Goal: Task Accomplishment & Management: Use online tool/utility

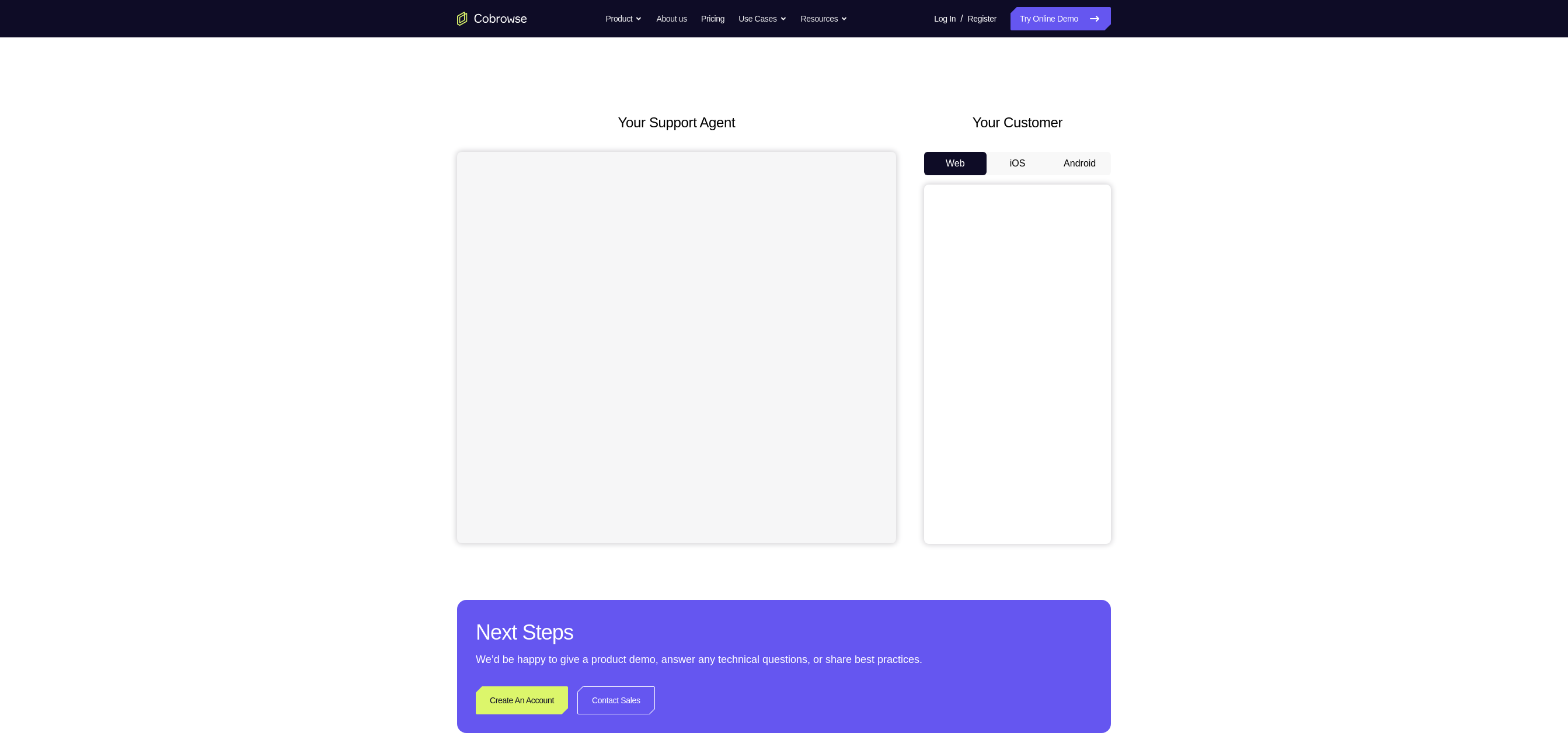
drag, startPoint x: 0, startPoint y: 0, endPoint x: 1096, endPoint y: 175, distance: 1109.9
click at [871, 175] on div "Web iOS Android" at bounding box center [1017, 347] width 187 height 392
click at [871, 167] on button "Android" at bounding box center [1079, 164] width 62 height 23
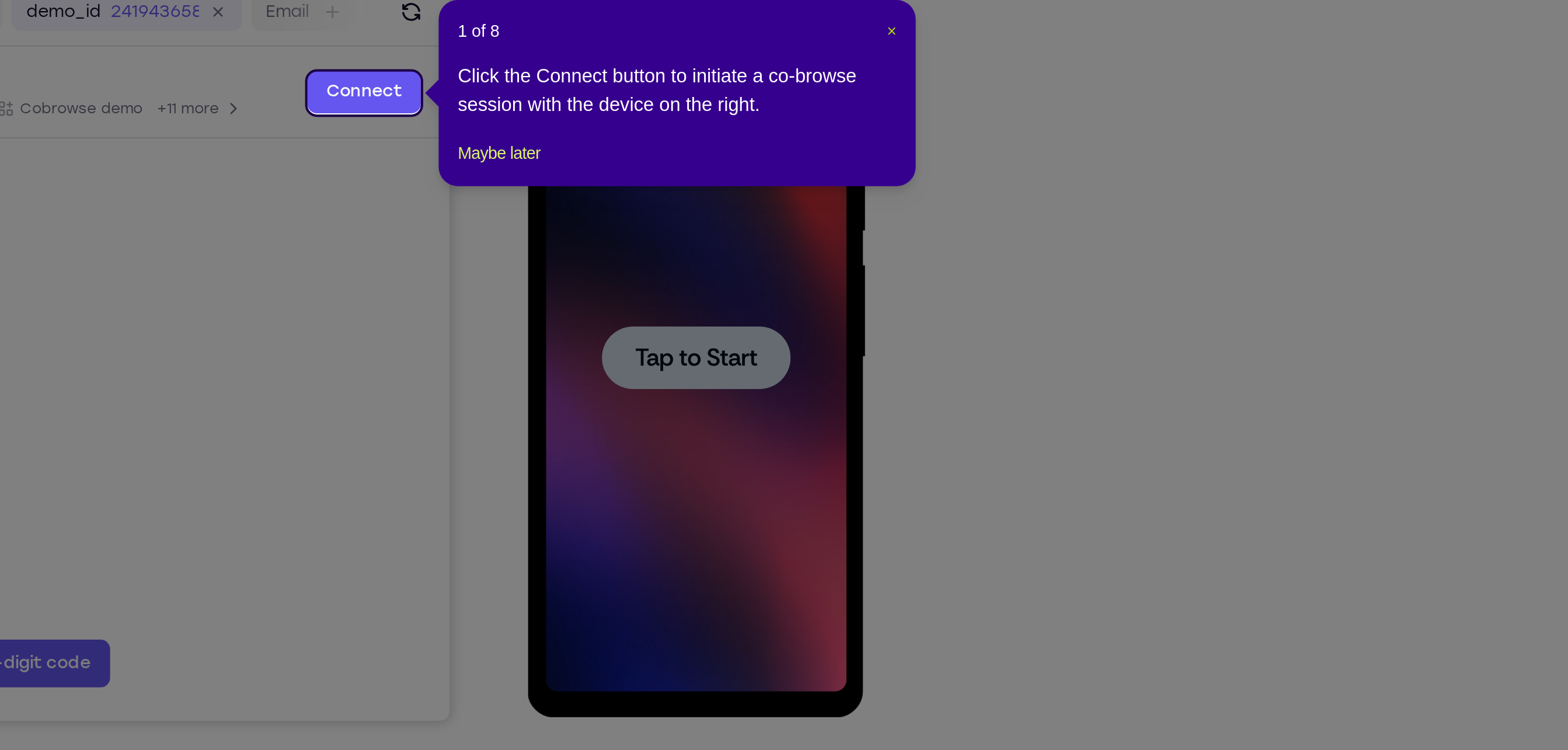
click at [871, 207] on span "×" at bounding box center [1112, 205] width 4 height 10
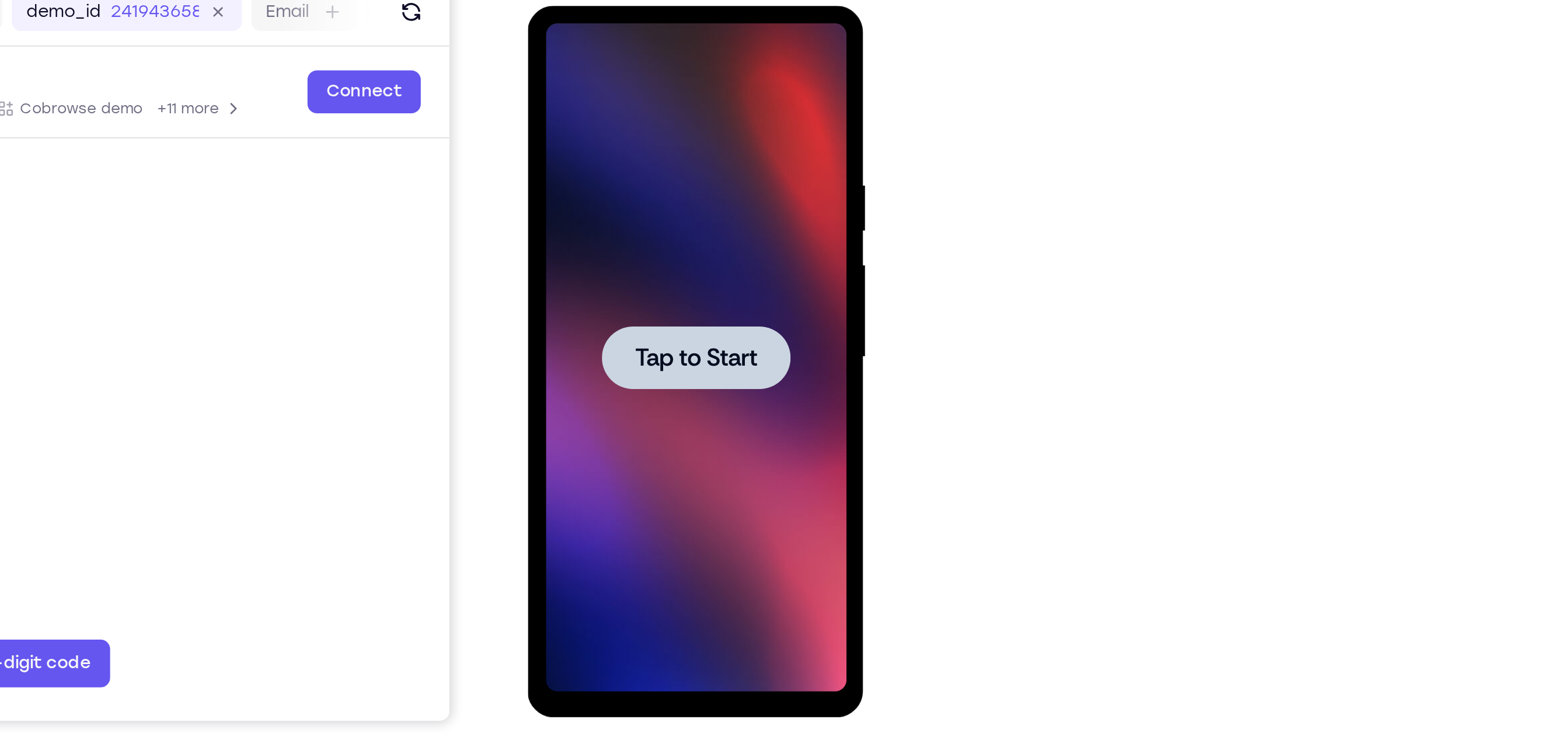
click at [601, 172] on span "Tap to Start" at bounding box center [609, 178] width 60 height 12
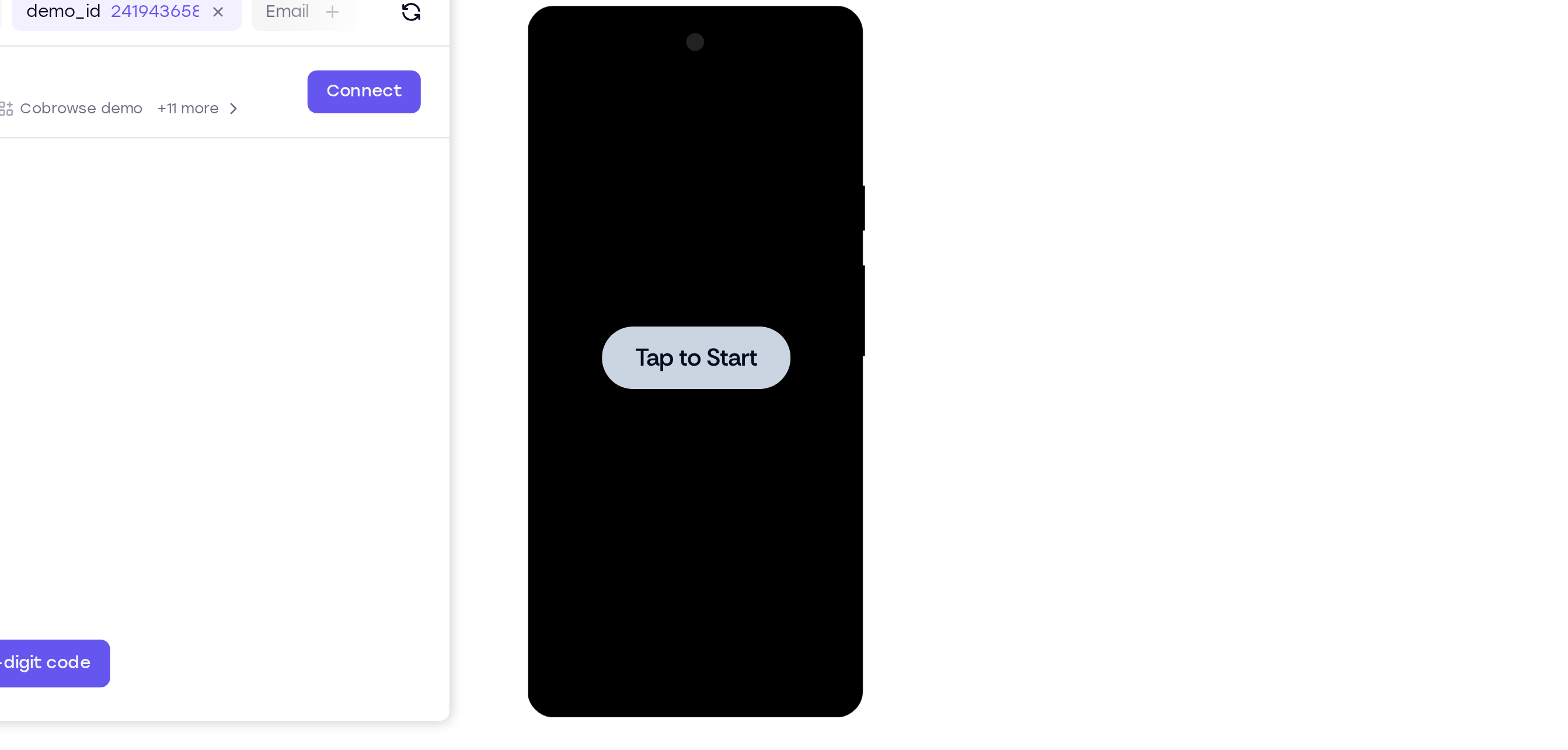
click at [611, 334] on div at bounding box center [609, 178] width 147 height 327
click at [609, 188] on div at bounding box center [609, 178] width 92 height 31
click at [614, 172] on span "Tap to Start" at bounding box center [609, 178] width 60 height 12
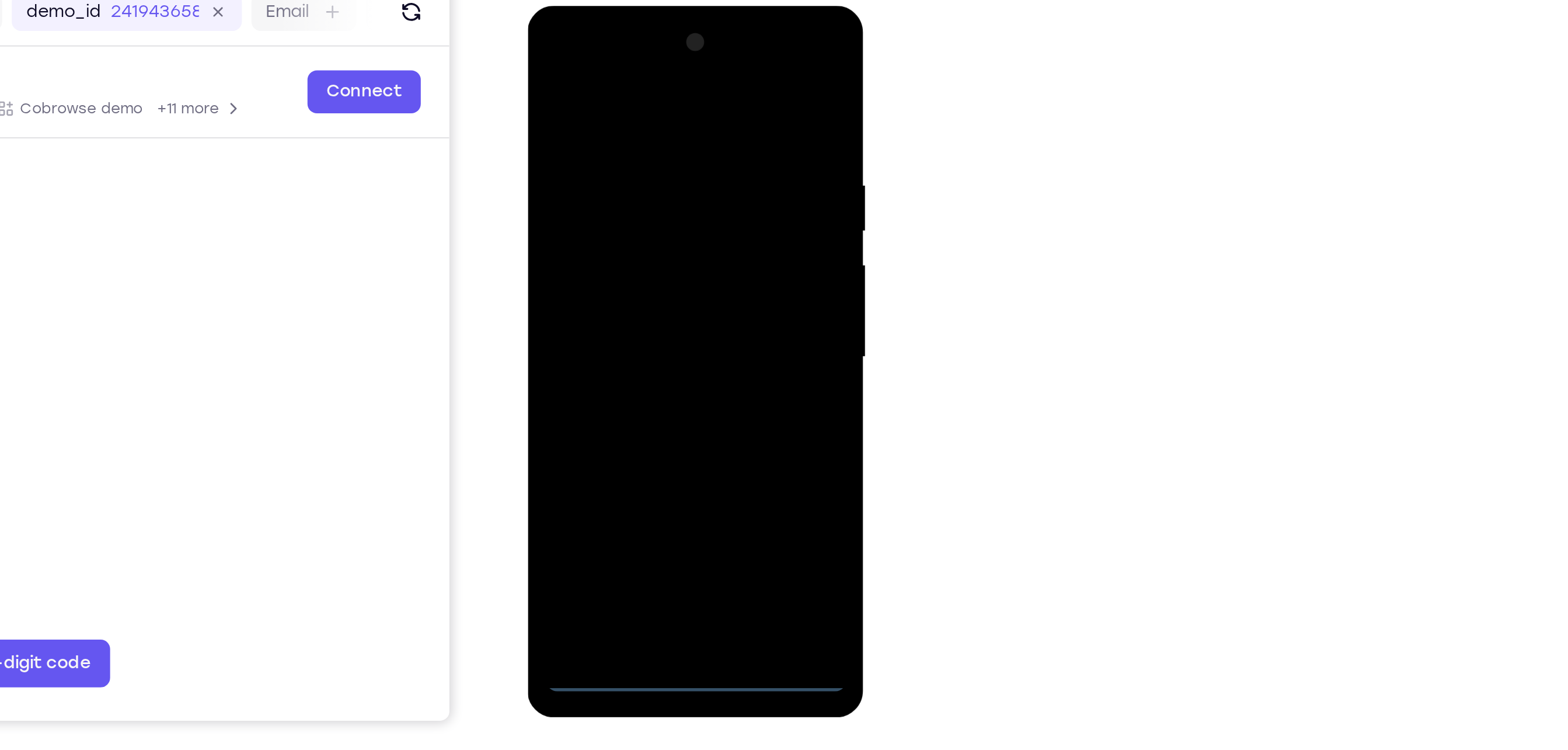
click at [609, 335] on div at bounding box center [609, 178] width 147 height 327
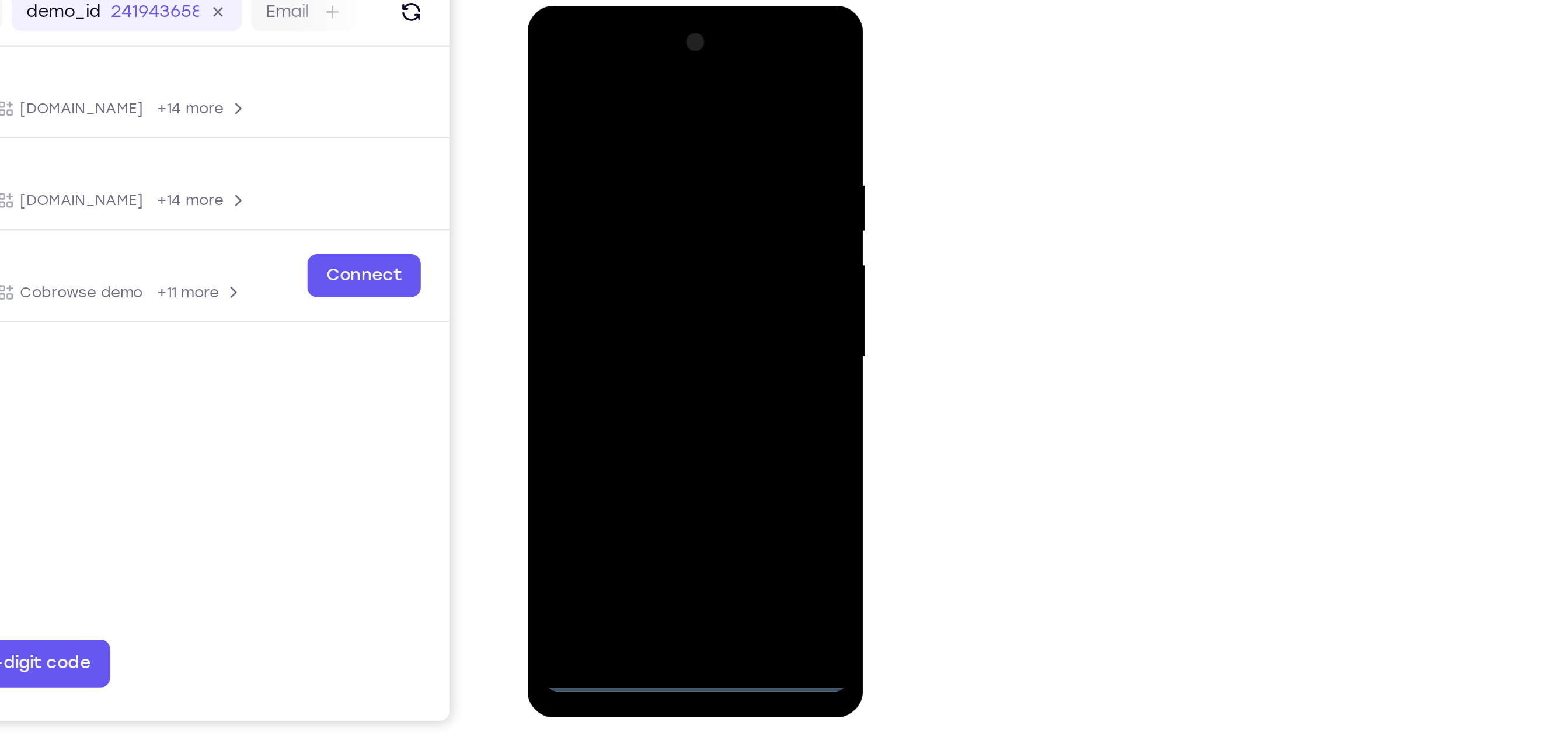
click at [664, 287] on div at bounding box center [609, 178] width 147 height 327
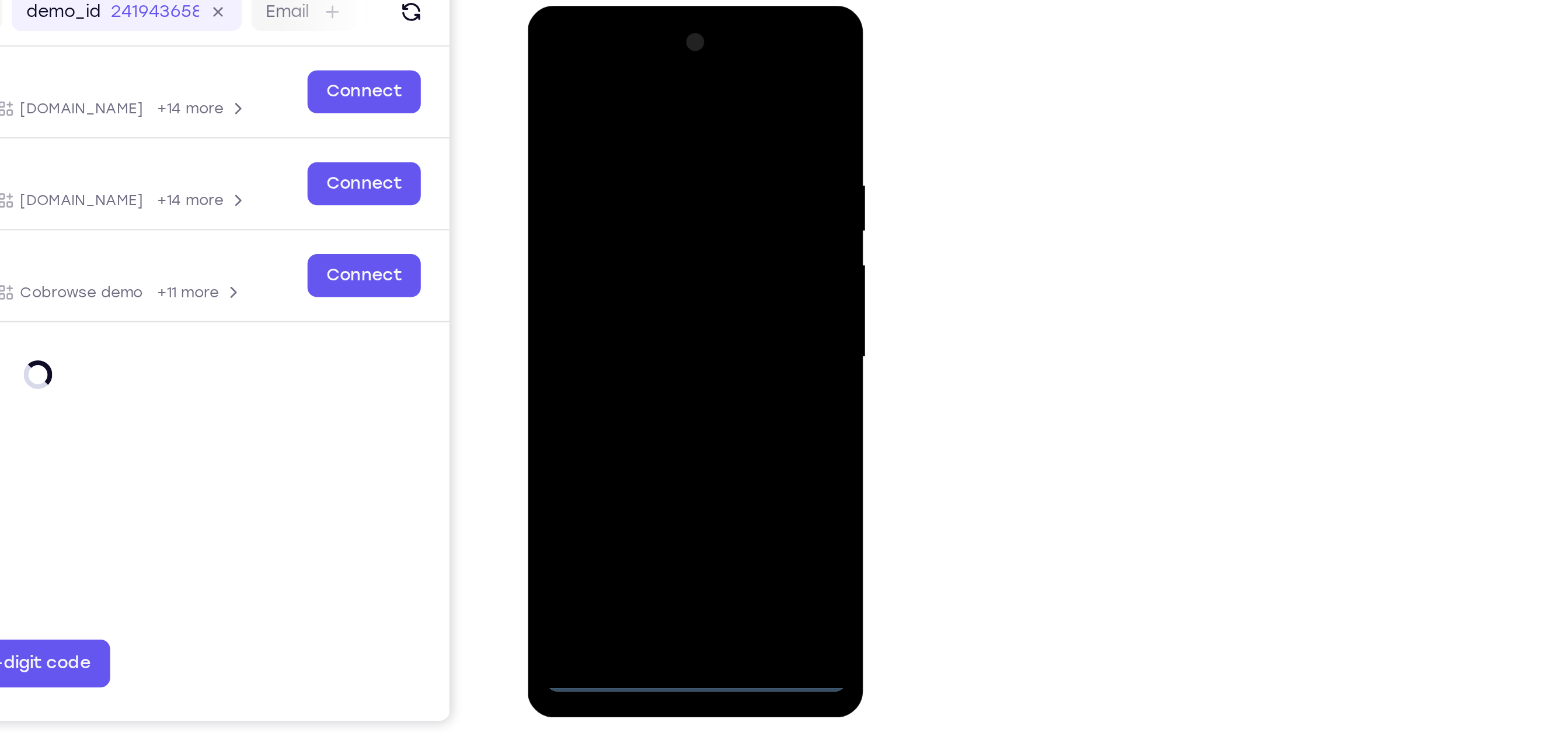
click at [595, 63] on div at bounding box center [609, 178] width 147 height 327
click at [593, 65] on div at bounding box center [609, 178] width 147 height 327
click at [663, 174] on div at bounding box center [609, 178] width 147 height 327
drag, startPoint x: 665, startPoint y: 172, endPoint x: 625, endPoint y: 166, distance: 40.4
click at [625, 166] on div at bounding box center [609, 178] width 147 height 327
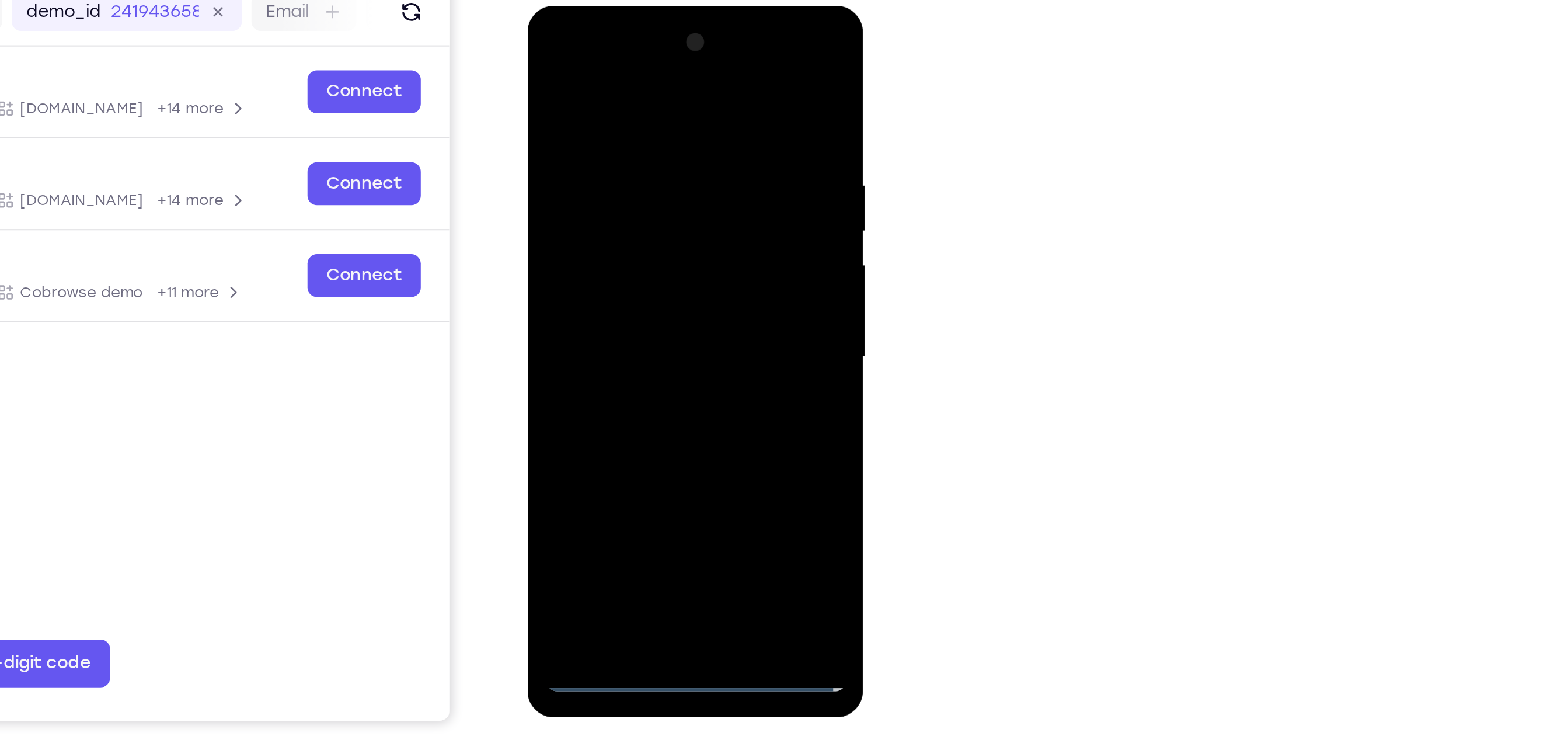
click at [597, 202] on div at bounding box center [609, 178] width 147 height 327
click at [619, 233] on div at bounding box center [609, 178] width 147 height 327
click at [602, 124] on div at bounding box center [609, 178] width 147 height 327
click at [623, 168] on div at bounding box center [609, 178] width 147 height 327
click at [608, 315] on div at bounding box center [609, 178] width 147 height 327
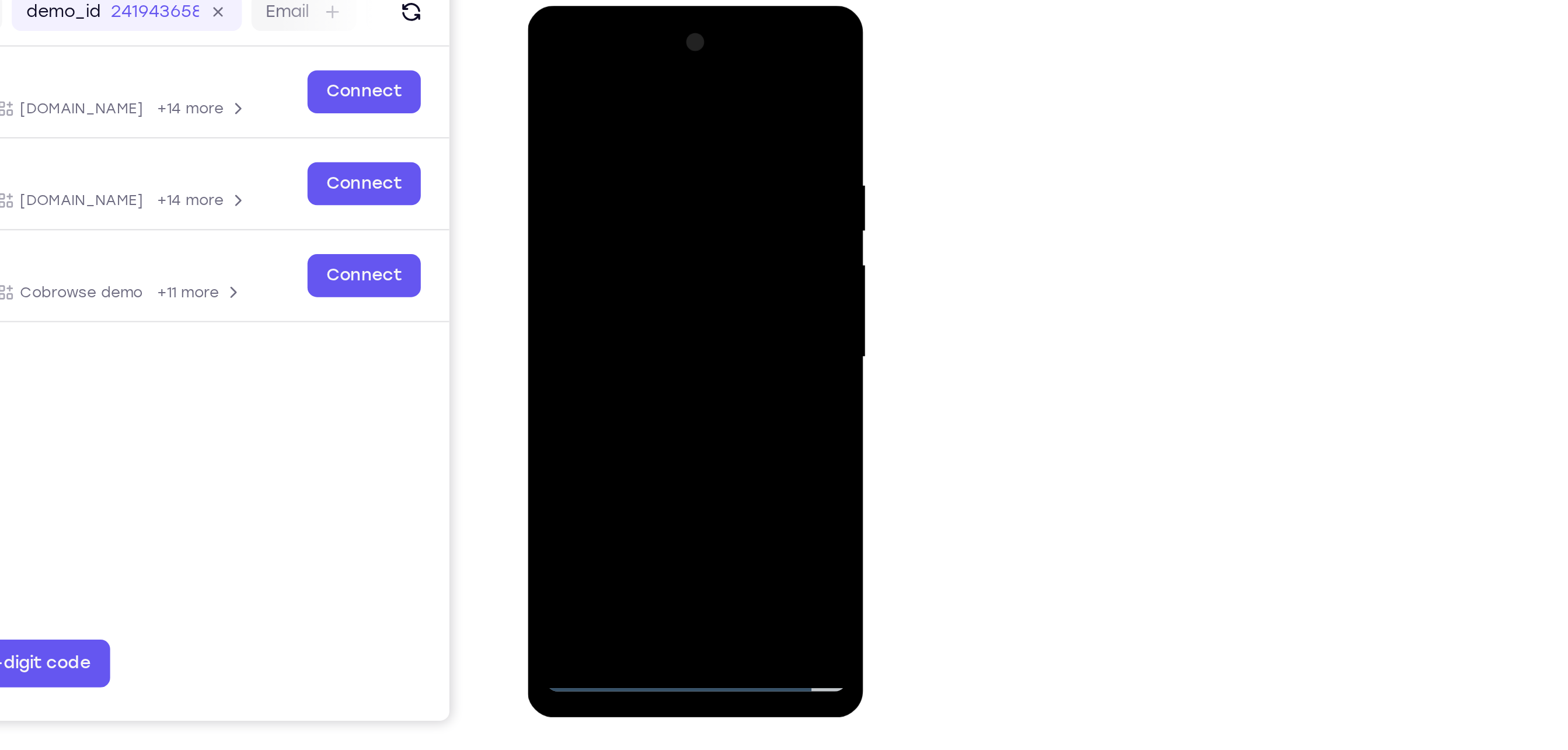
click at [586, 137] on div at bounding box center [609, 178] width 147 height 327
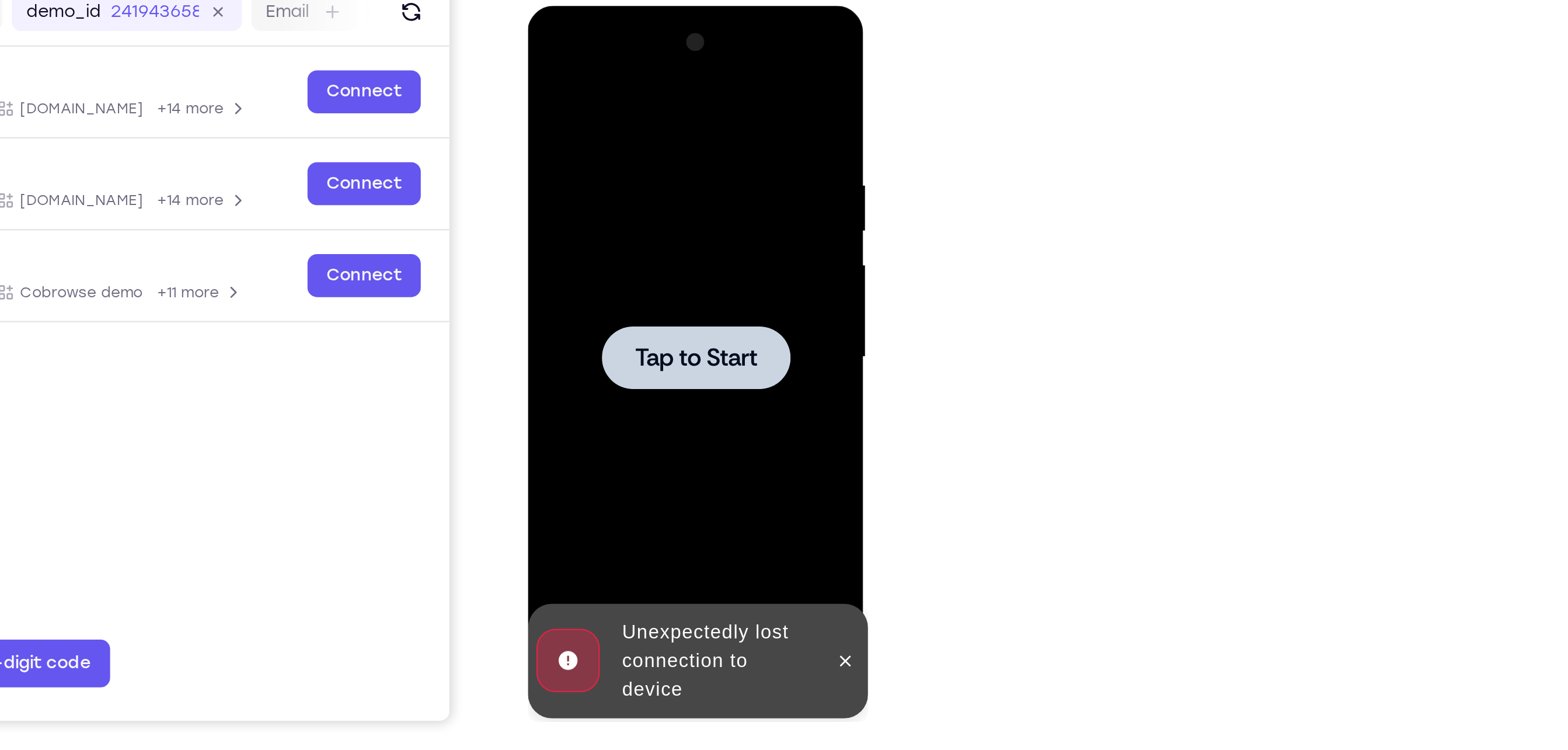
click at [617, 173] on span "Tap to Start" at bounding box center [609, 178] width 60 height 12
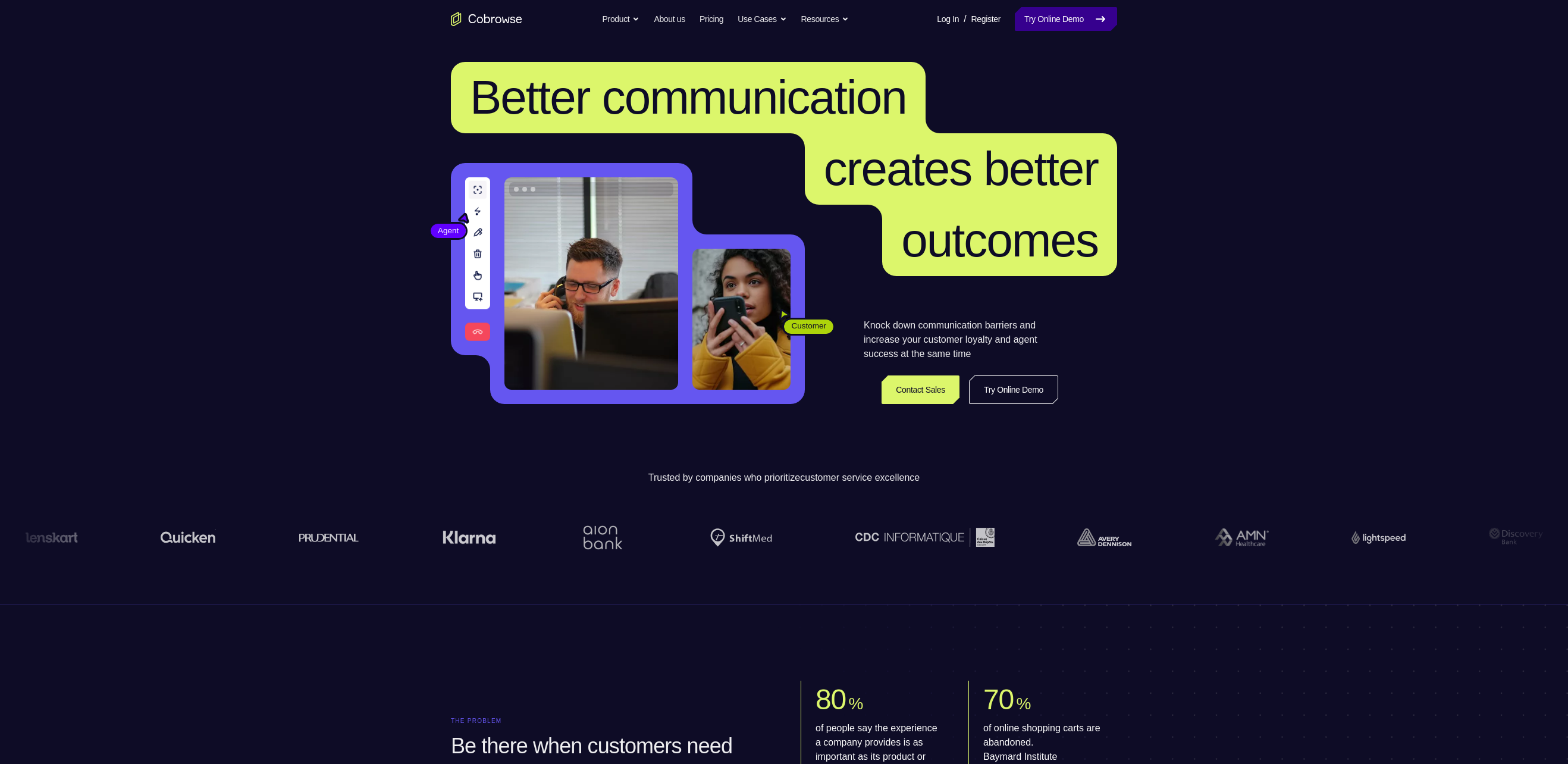
click at [1018, 18] on link "Try Online Demo" at bounding box center [1065, 19] width 102 height 24
click at [1049, 20] on link "Try Online Demo" at bounding box center [1065, 19] width 102 height 24
click at [1055, 27] on link "Try Online Demo" at bounding box center [1065, 19] width 102 height 24
click at [1047, 14] on link "Try Online Demo" at bounding box center [1065, 19] width 102 height 24
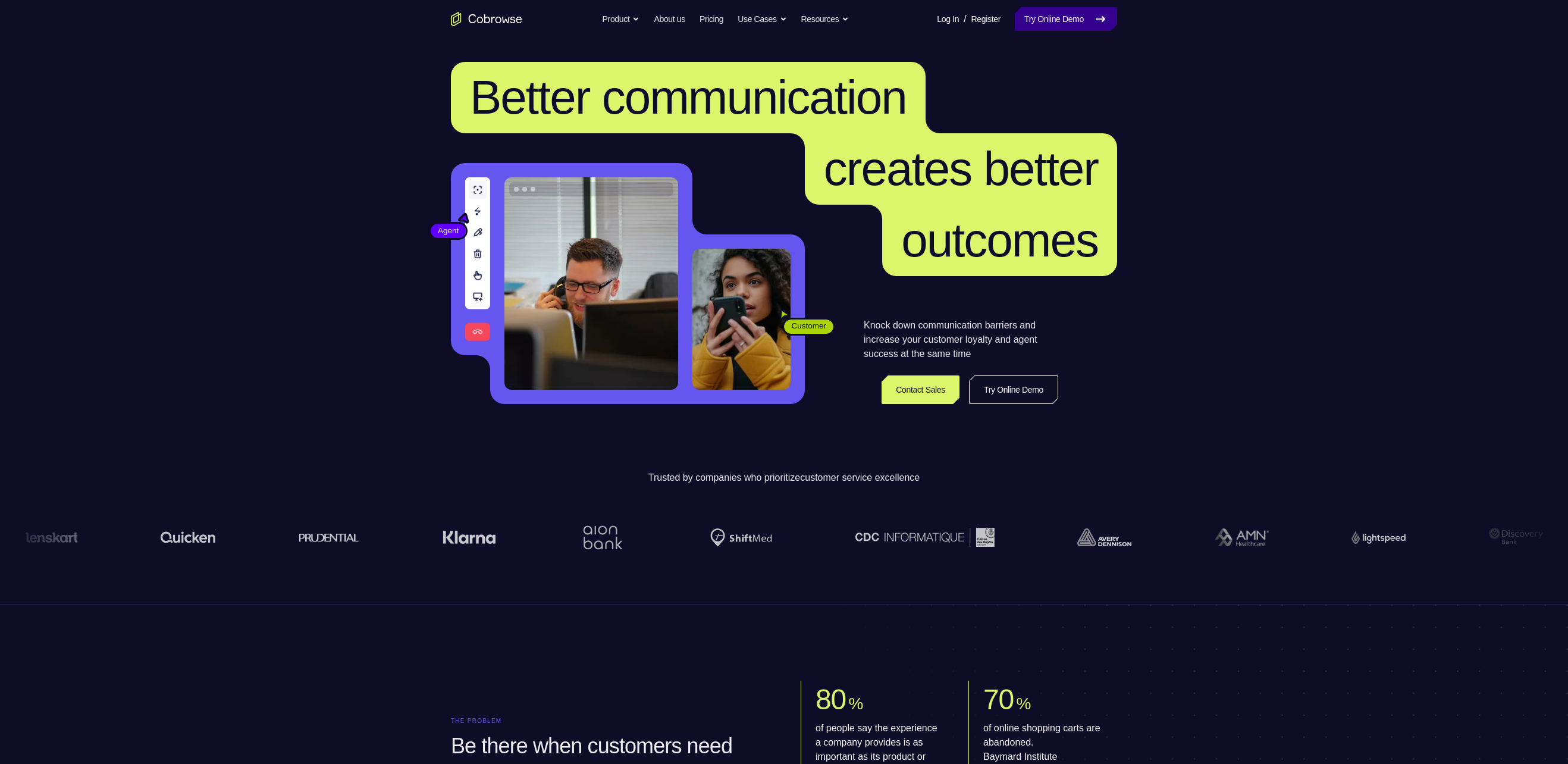
click at [1063, 26] on link "Try Online Demo" at bounding box center [1065, 19] width 102 height 24
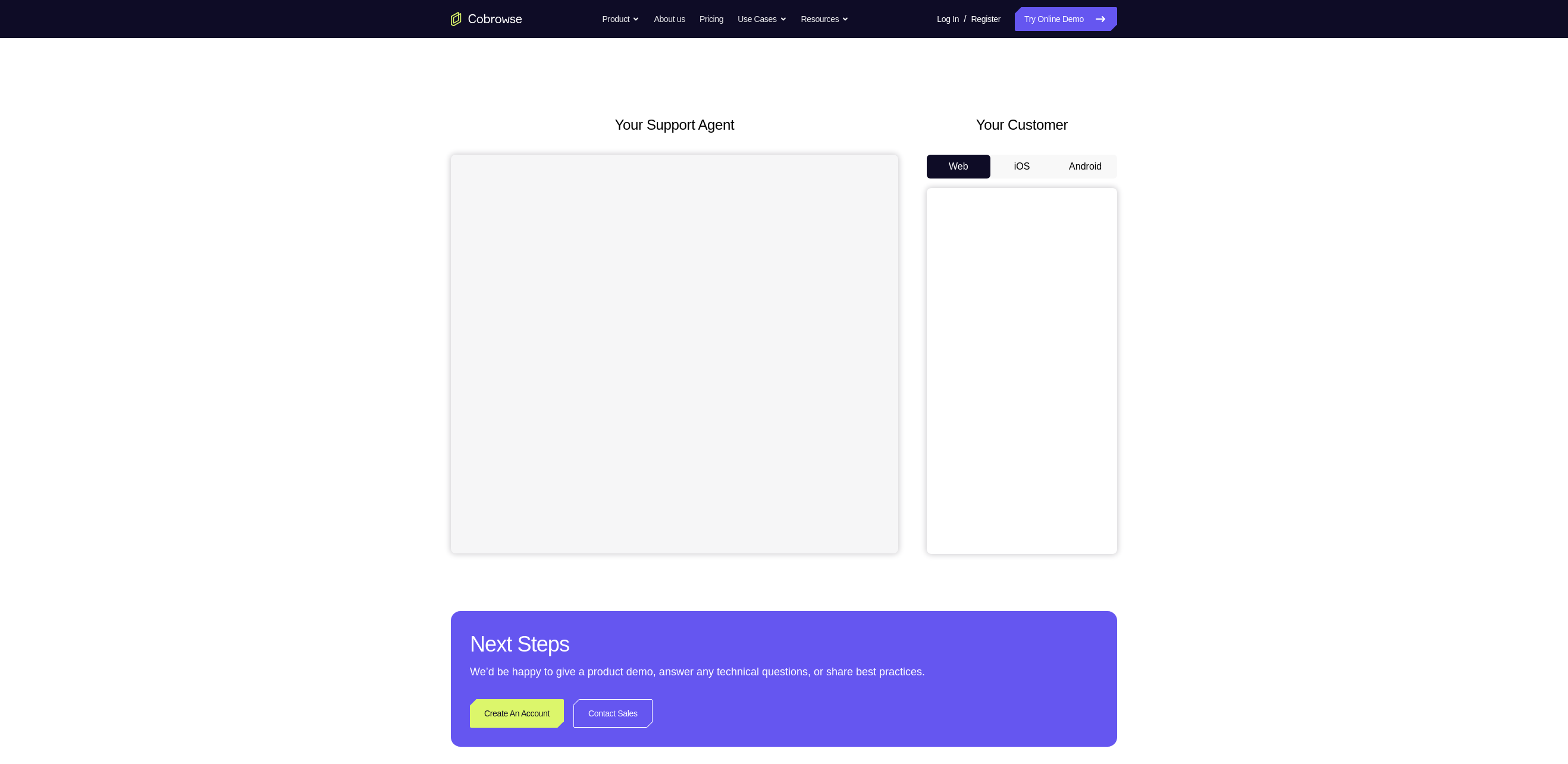
click at [1104, 166] on button "Android" at bounding box center [1085, 167] width 63 height 24
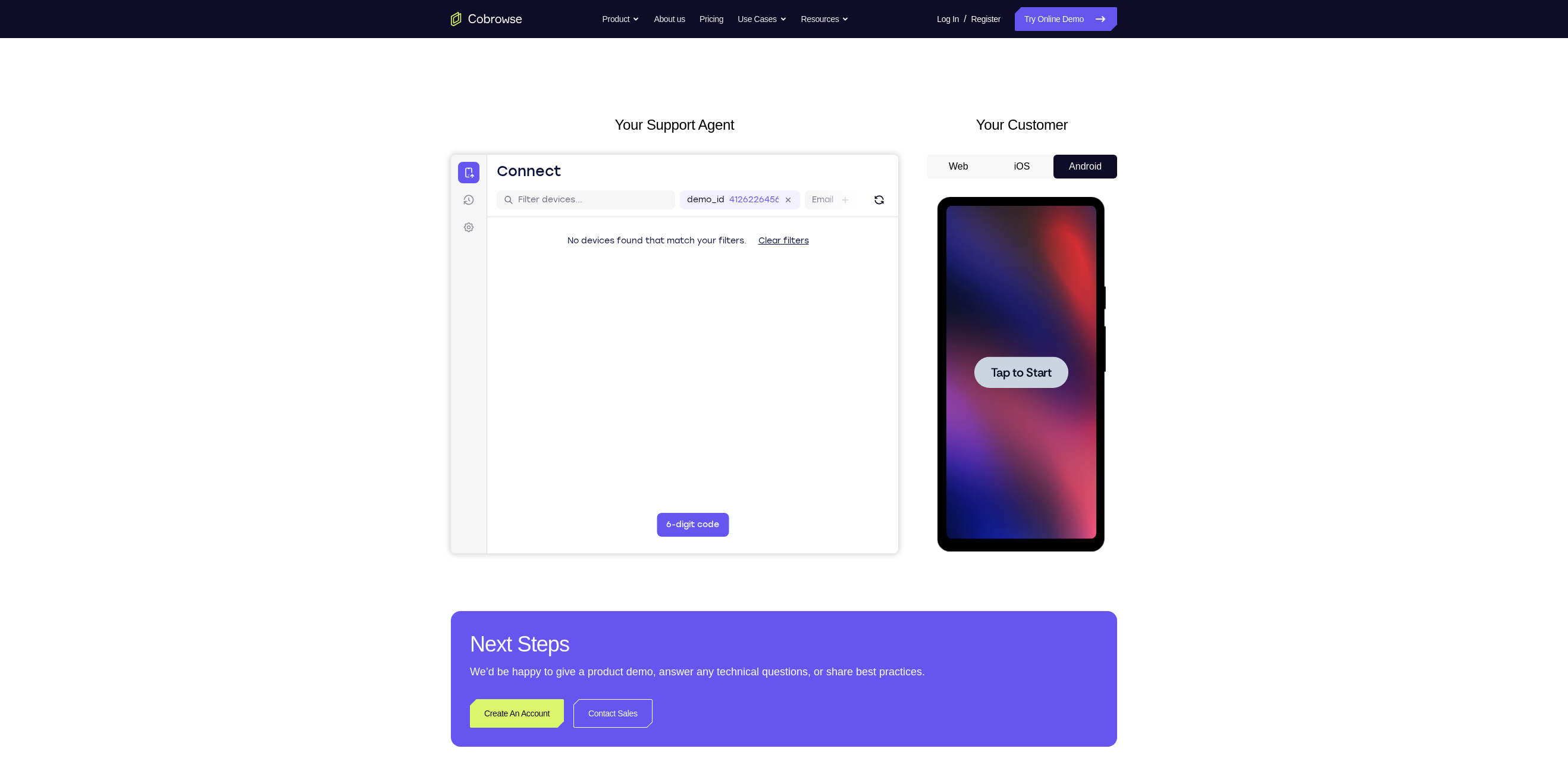
click at [1005, 350] on div at bounding box center [1021, 372] width 150 height 333
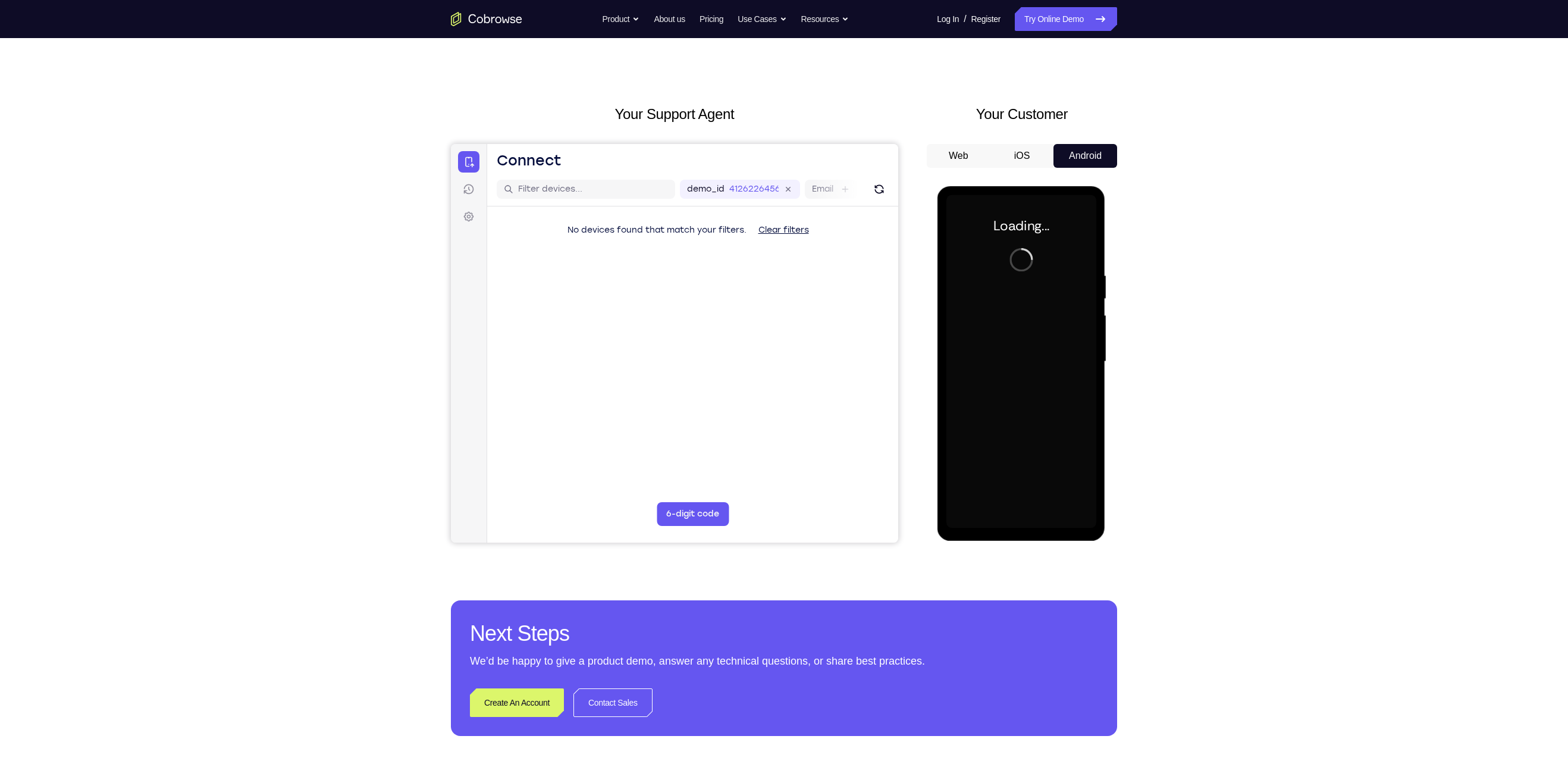
scroll to position [13, 0]
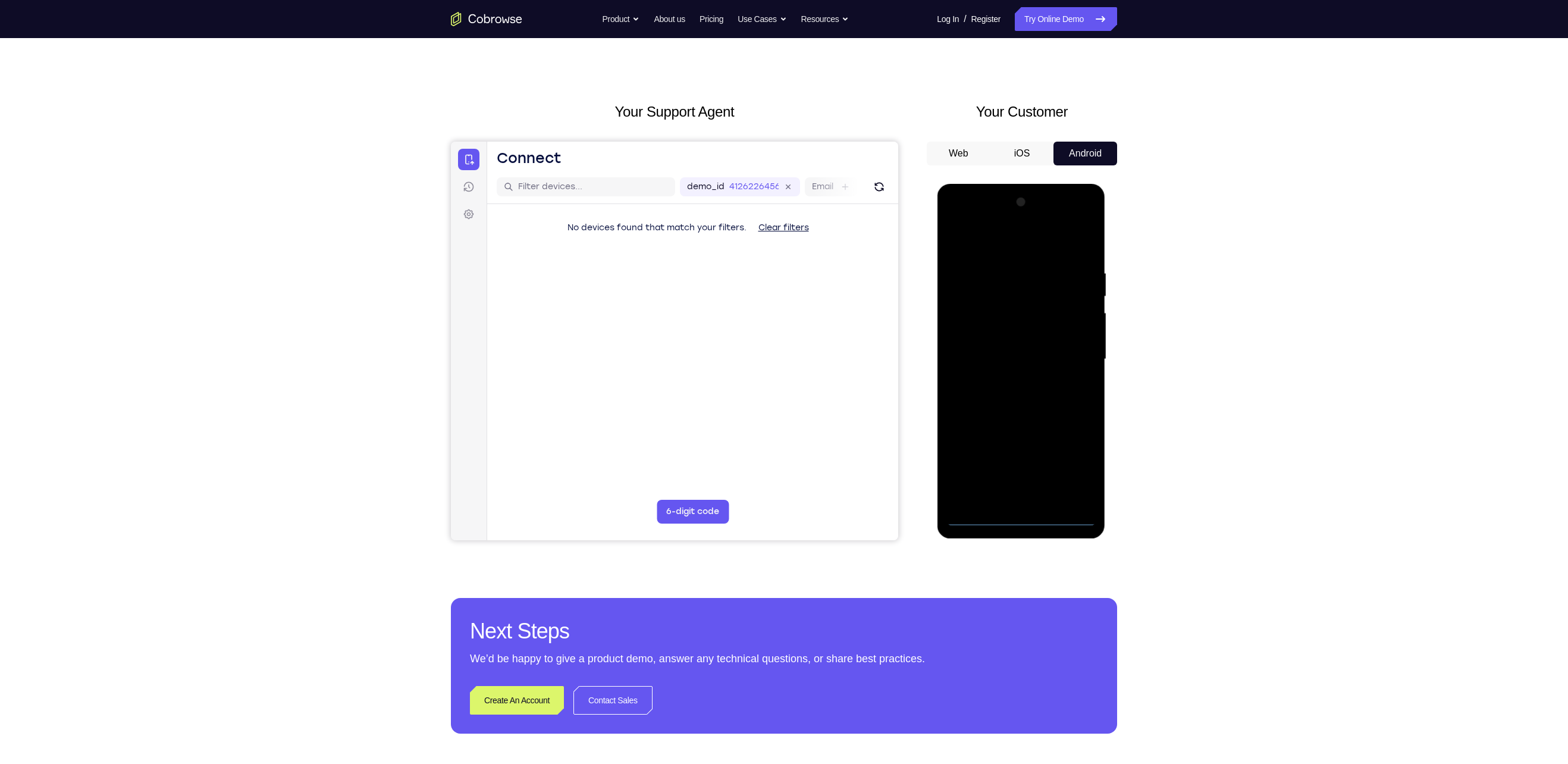
click at [1015, 515] on div at bounding box center [1021, 359] width 150 height 333
click at [1074, 468] on div at bounding box center [1021, 359] width 150 height 333
click at [1009, 243] on div at bounding box center [1021, 359] width 150 height 333
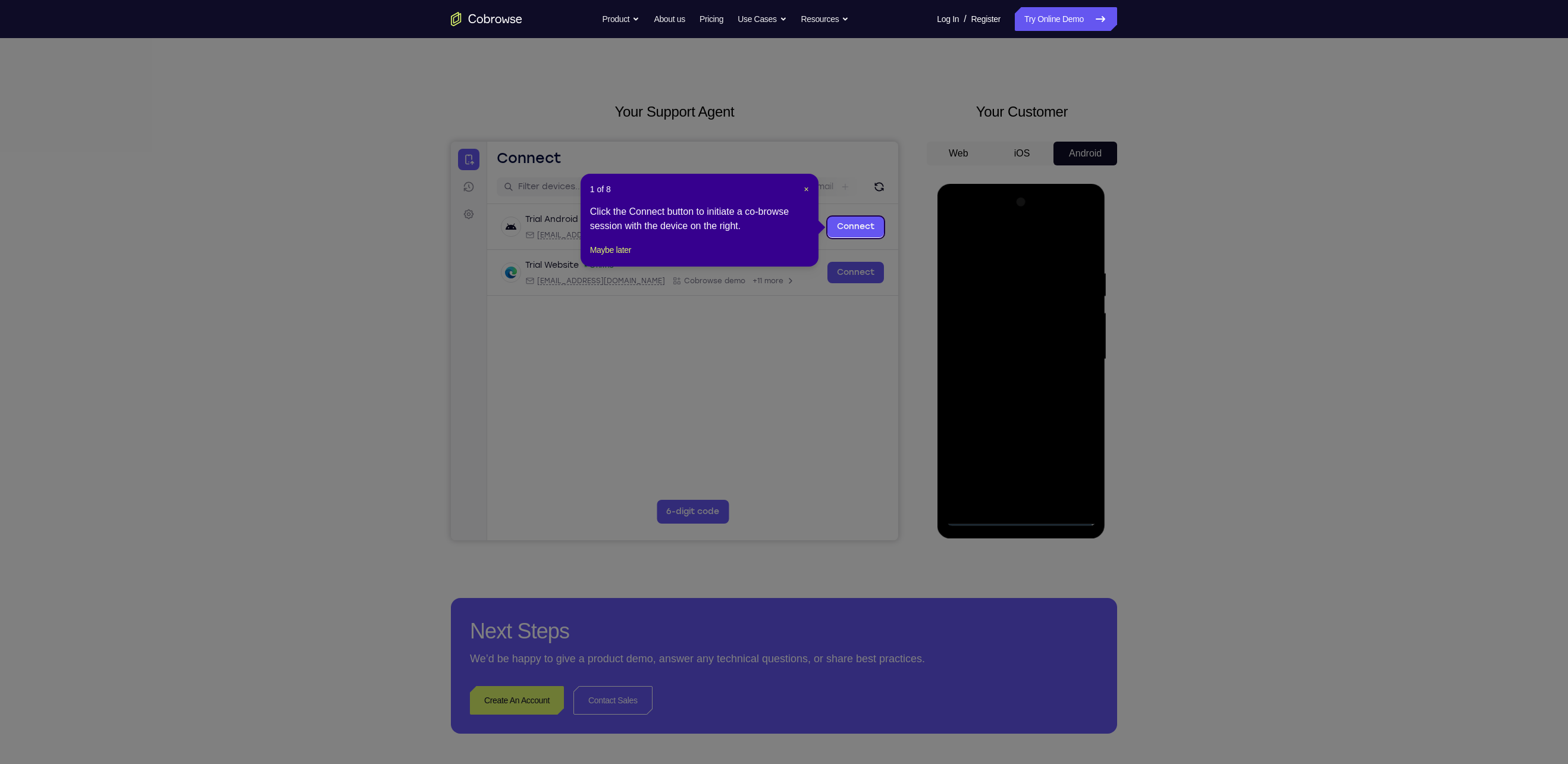
click at [1073, 364] on icon at bounding box center [793, 382] width 1585 height 764
click at [805, 190] on span "×" at bounding box center [806, 189] width 5 height 10
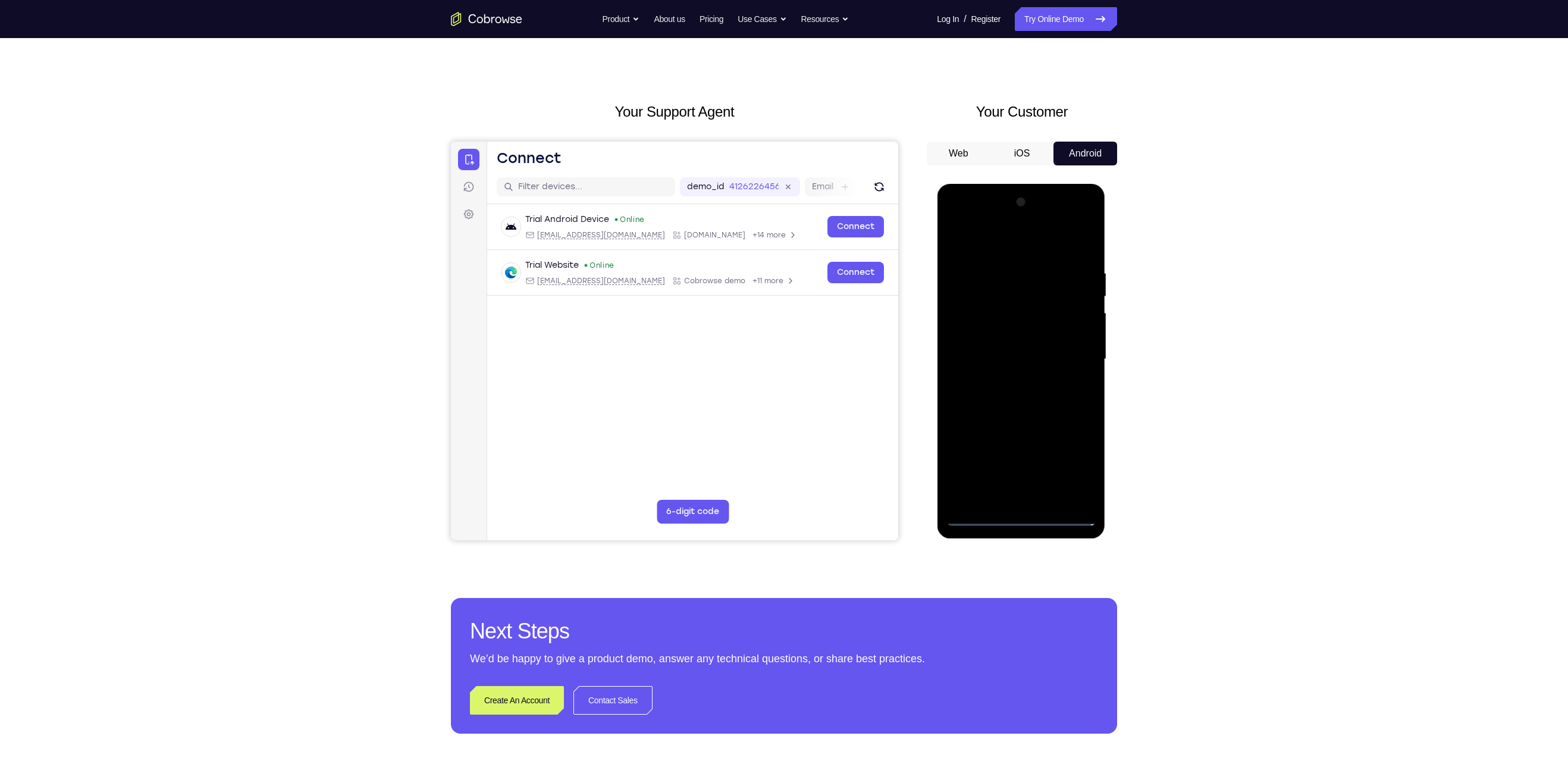
click at [1076, 357] on div at bounding box center [1021, 359] width 150 height 333
click at [1007, 382] on div at bounding box center [1021, 359] width 150 height 333
click at [1026, 423] on div at bounding box center [1021, 359] width 150 height 333
click at [1069, 305] on div at bounding box center [1021, 359] width 150 height 333
click at [1037, 343] on div at bounding box center [1021, 359] width 150 height 333
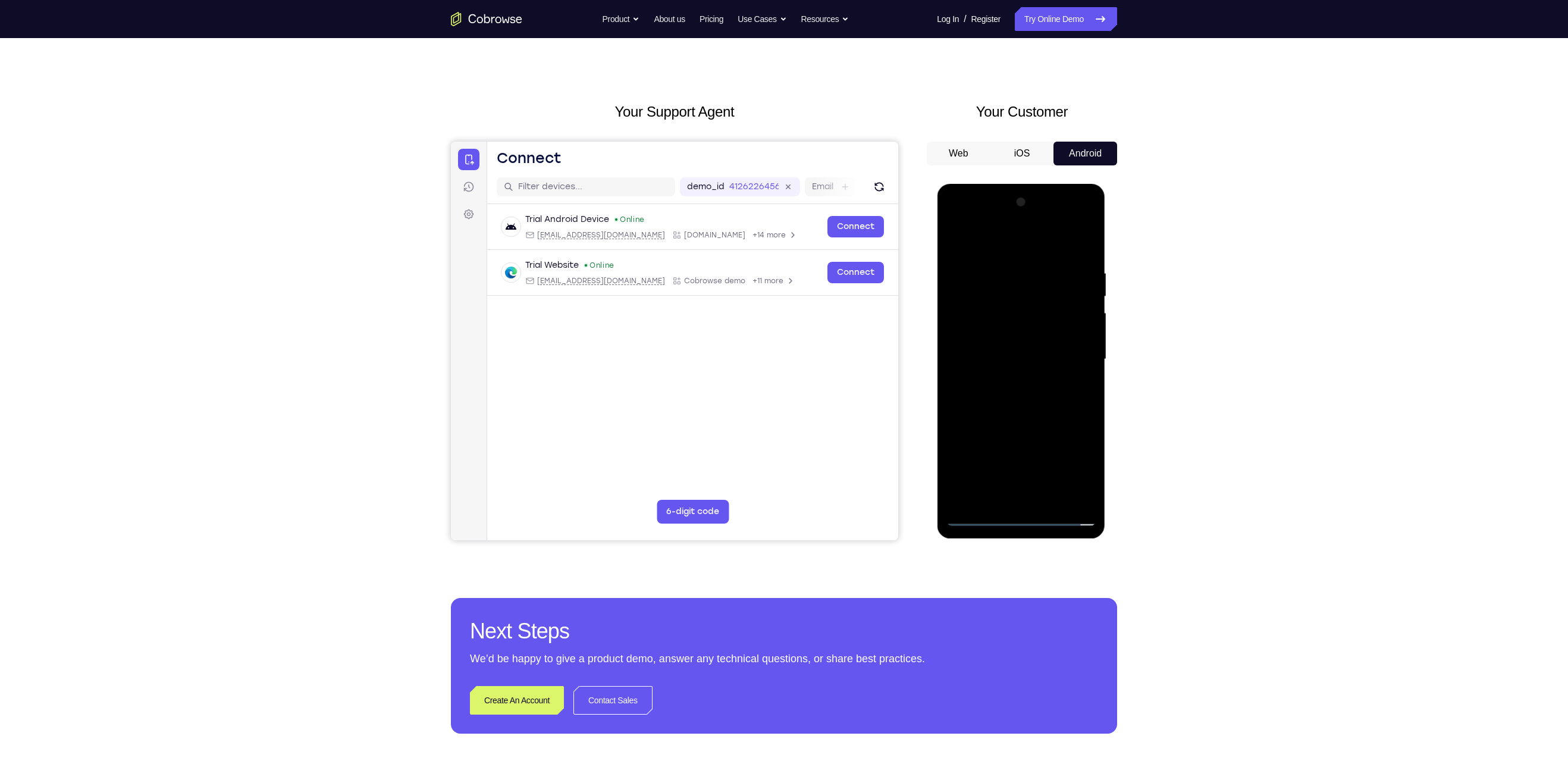
click at [973, 500] on div at bounding box center [1021, 359] width 150 height 333
click at [1022, 306] on div at bounding box center [1021, 359] width 150 height 333
click at [1018, 406] on div at bounding box center [1021, 359] width 150 height 333
click at [983, 510] on div at bounding box center [1021, 359] width 150 height 333
click at [980, 518] on div at bounding box center [1021, 359] width 150 height 333
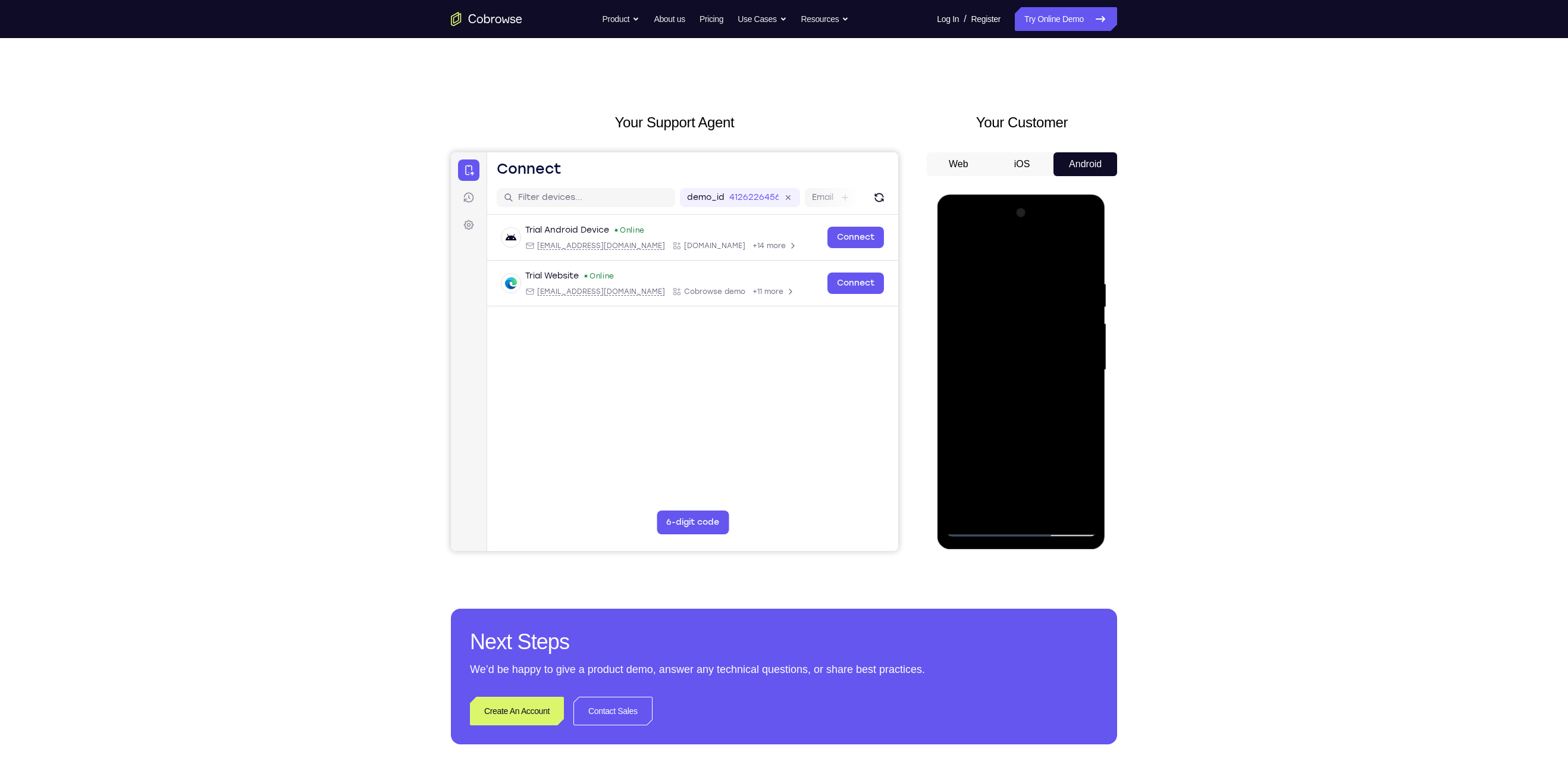
scroll to position [1, 0]
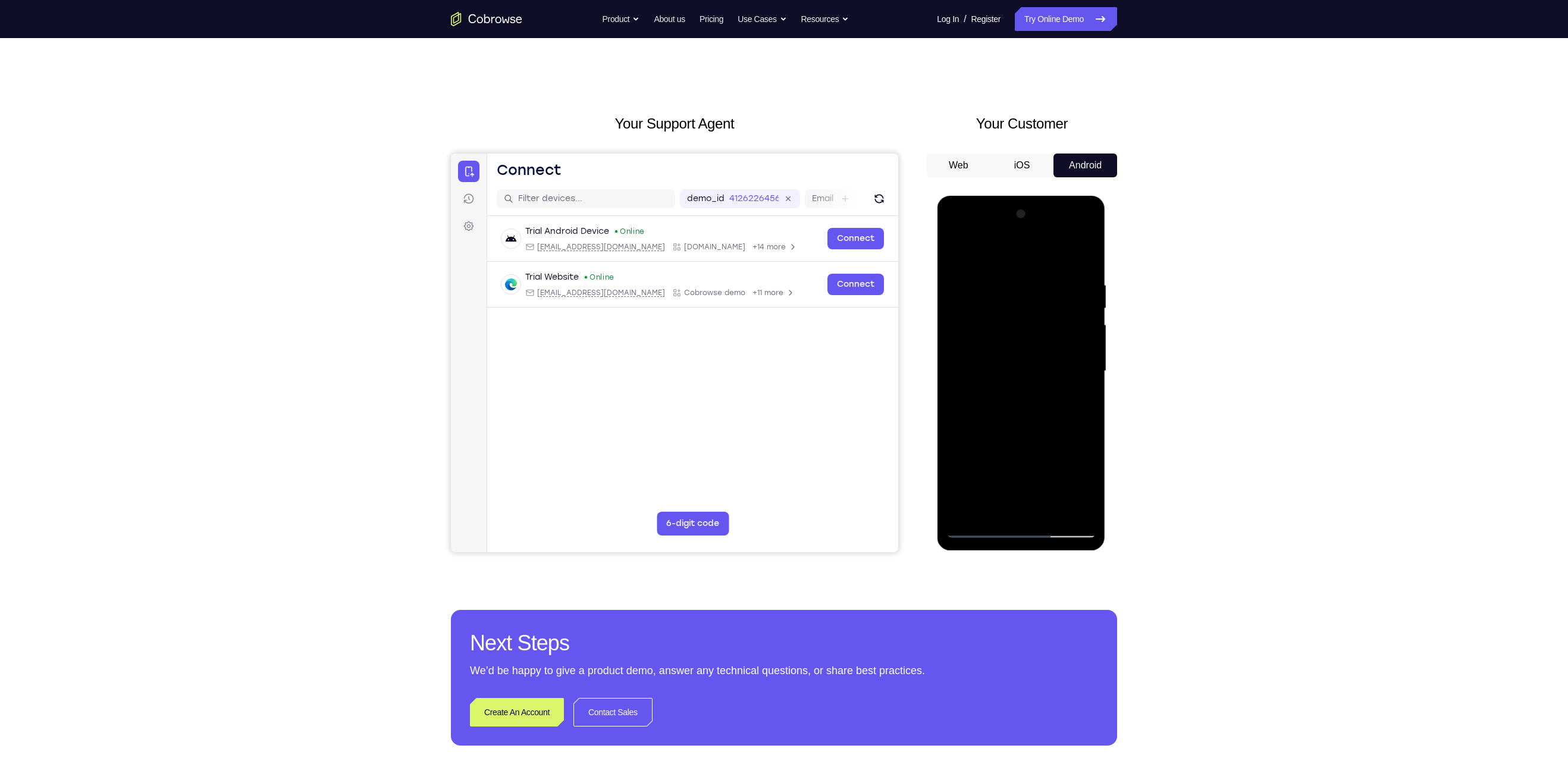
click at [979, 327] on div at bounding box center [1021, 371] width 150 height 333
click at [1083, 272] on div at bounding box center [1021, 371] width 150 height 333
click at [1050, 505] on div at bounding box center [1021, 371] width 150 height 333
click at [1001, 439] on div at bounding box center [1021, 371] width 150 height 333
click at [1023, 355] on div at bounding box center [1021, 371] width 150 height 333
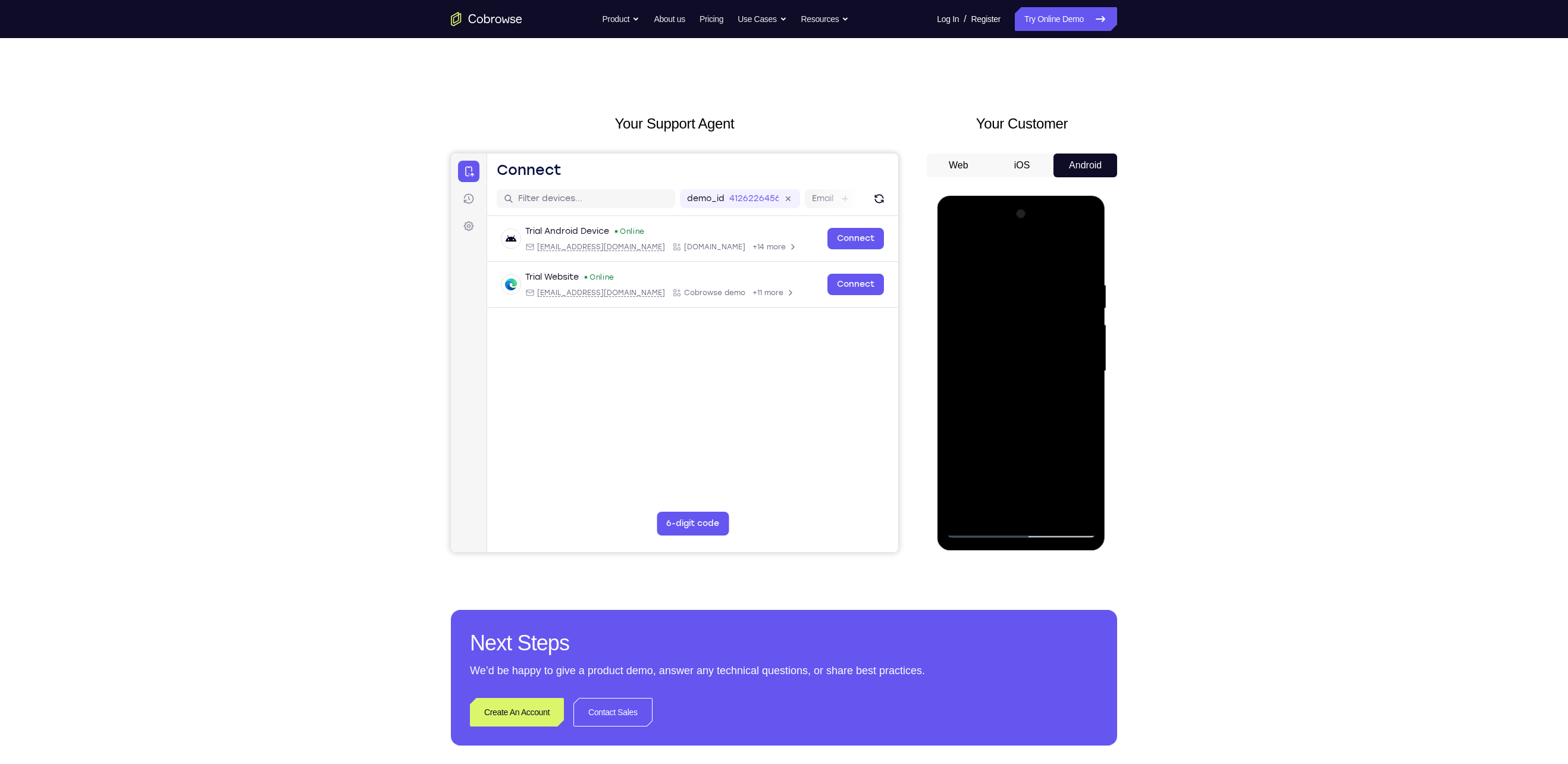
click at [993, 406] on div at bounding box center [1021, 371] width 150 height 333
click at [1003, 402] on div at bounding box center [1021, 371] width 150 height 333
click at [1005, 404] on div at bounding box center [1021, 371] width 150 height 333
click at [1073, 402] on div at bounding box center [1021, 371] width 150 height 333
click at [1073, 397] on div at bounding box center [1021, 371] width 150 height 333
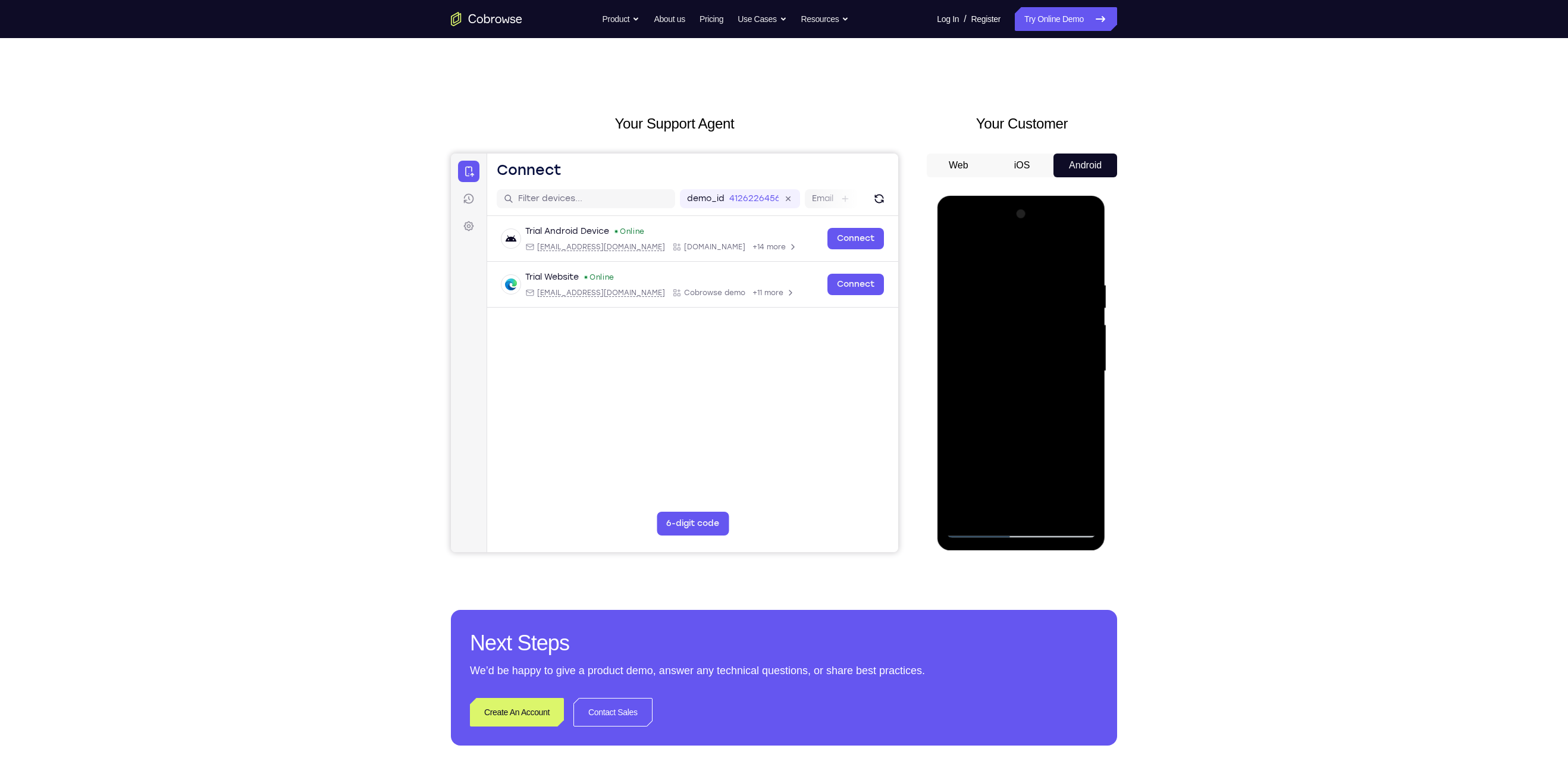
click at [1054, 355] on div at bounding box center [1021, 371] width 150 height 333
click at [1042, 467] on div at bounding box center [1021, 371] width 150 height 333
click at [1040, 450] on div at bounding box center [1021, 371] width 150 height 333
click at [1040, 375] on div at bounding box center [1021, 371] width 150 height 333
click at [1014, 370] on div at bounding box center [1021, 371] width 150 height 333
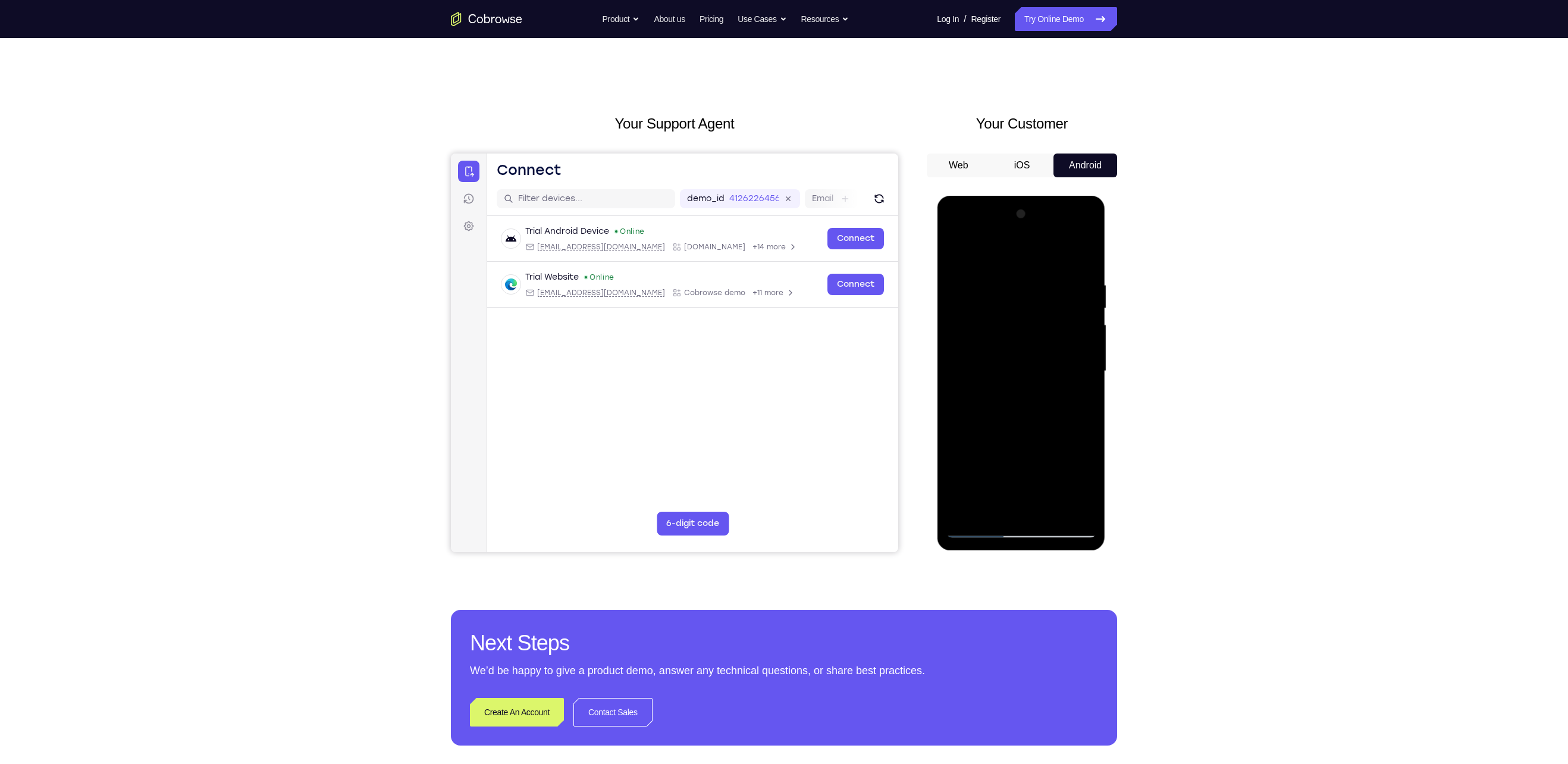
click at [1003, 369] on div at bounding box center [1021, 371] width 150 height 333
click at [1014, 370] on span "Tap to Start" at bounding box center [1020, 371] width 61 height 12
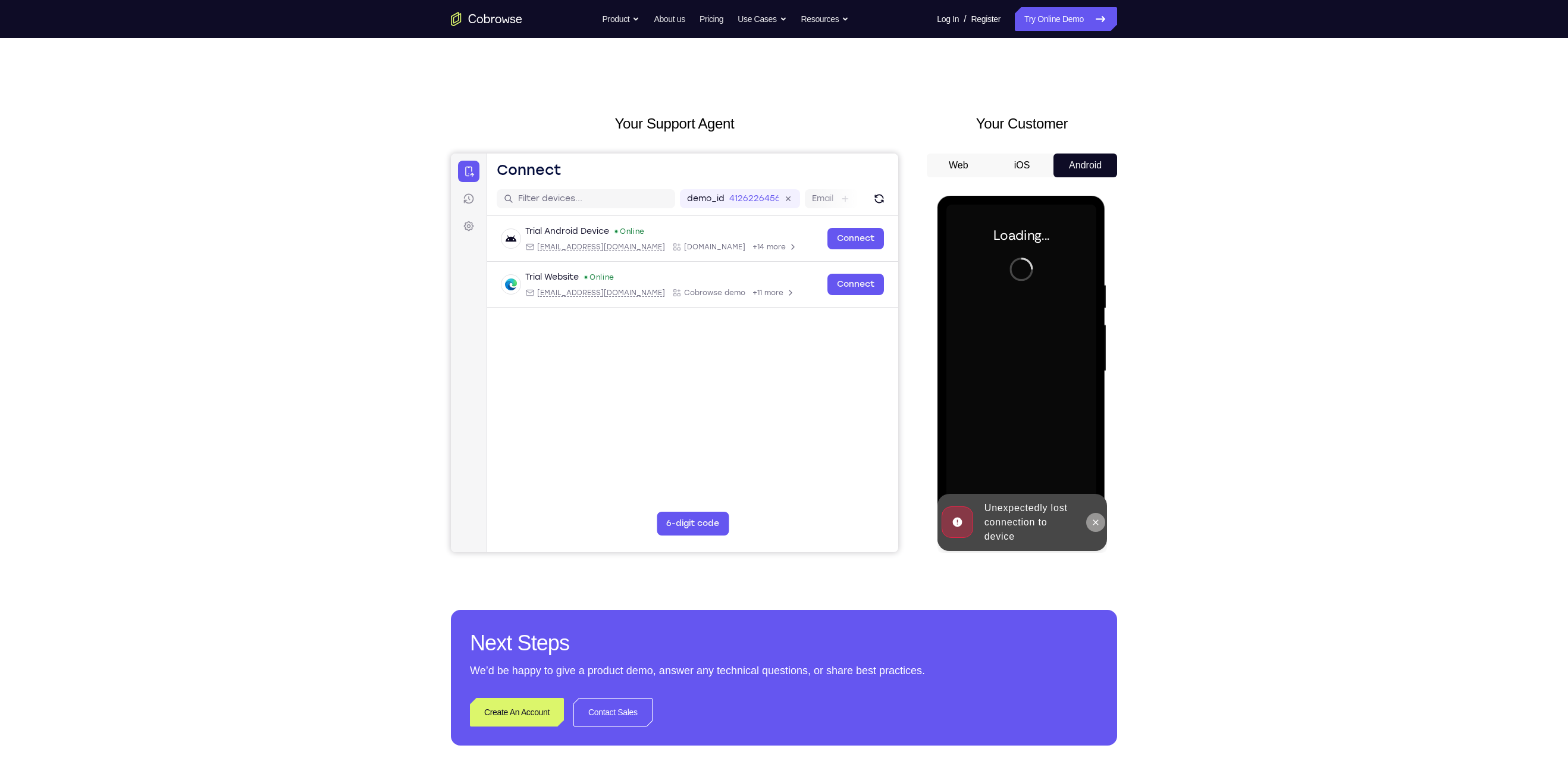
click at [1092, 527] on icon at bounding box center [1095, 522] width 10 height 10
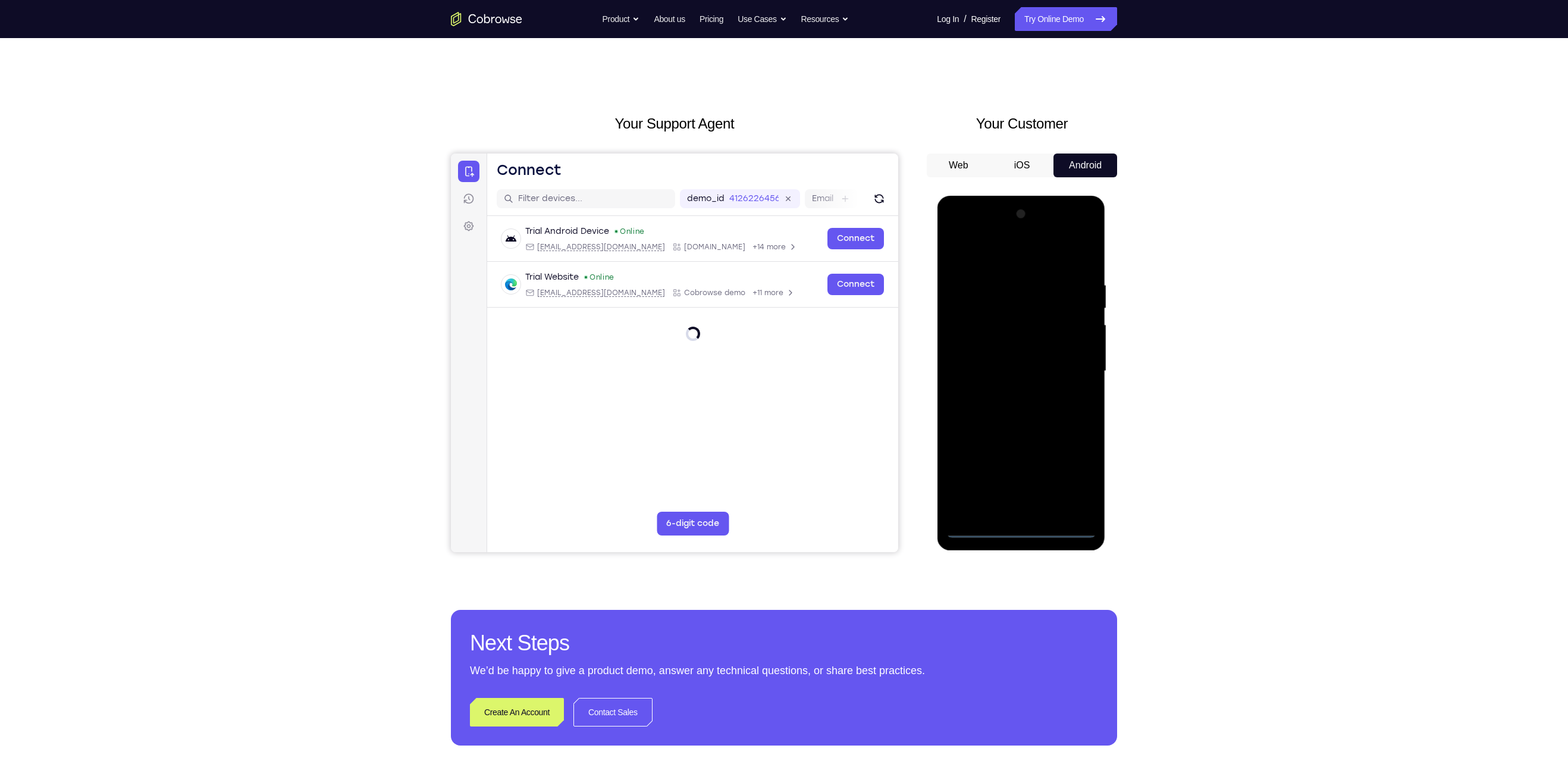
click at [1019, 529] on div at bounding box center [1021, 371] width 150 height 333
click at [1069, 476] on div at bounding box center [1021, 371] width 150 height 333
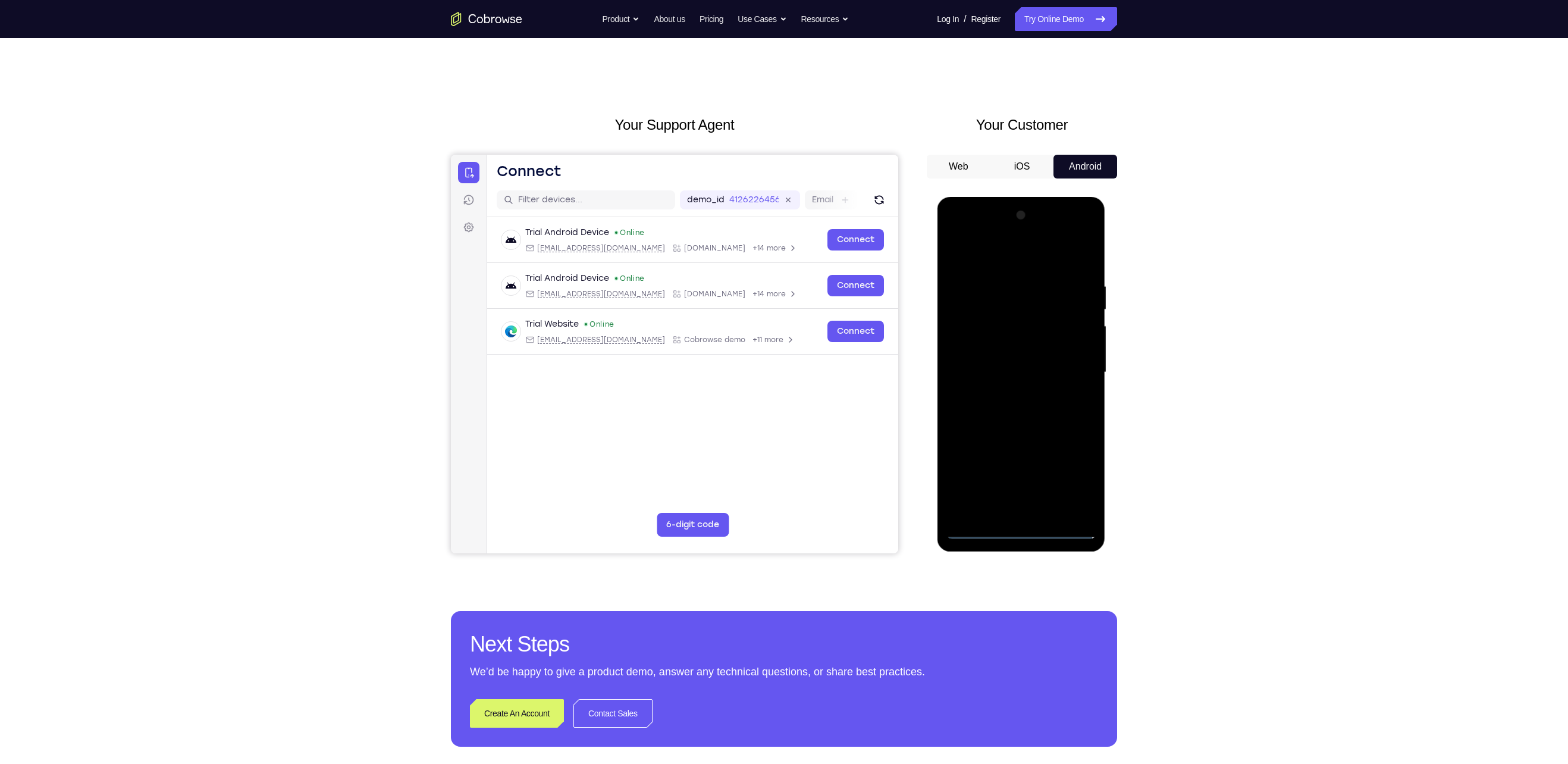
click at [1016, 261] on div at bounding box center [1021, 372] width 150 height 333
click at [1068, 367] on div at bounding box center [1021, 372] width 150 height 333
click at [1009, 396] on div at bounding box center [1021, 372] width 150 height 333
click at [1013, 432] on div at bounding box center [1021, 372] width 150 height 333
click at [1033, 319] on div at bounding box center [1021, 372] width 150 height 333
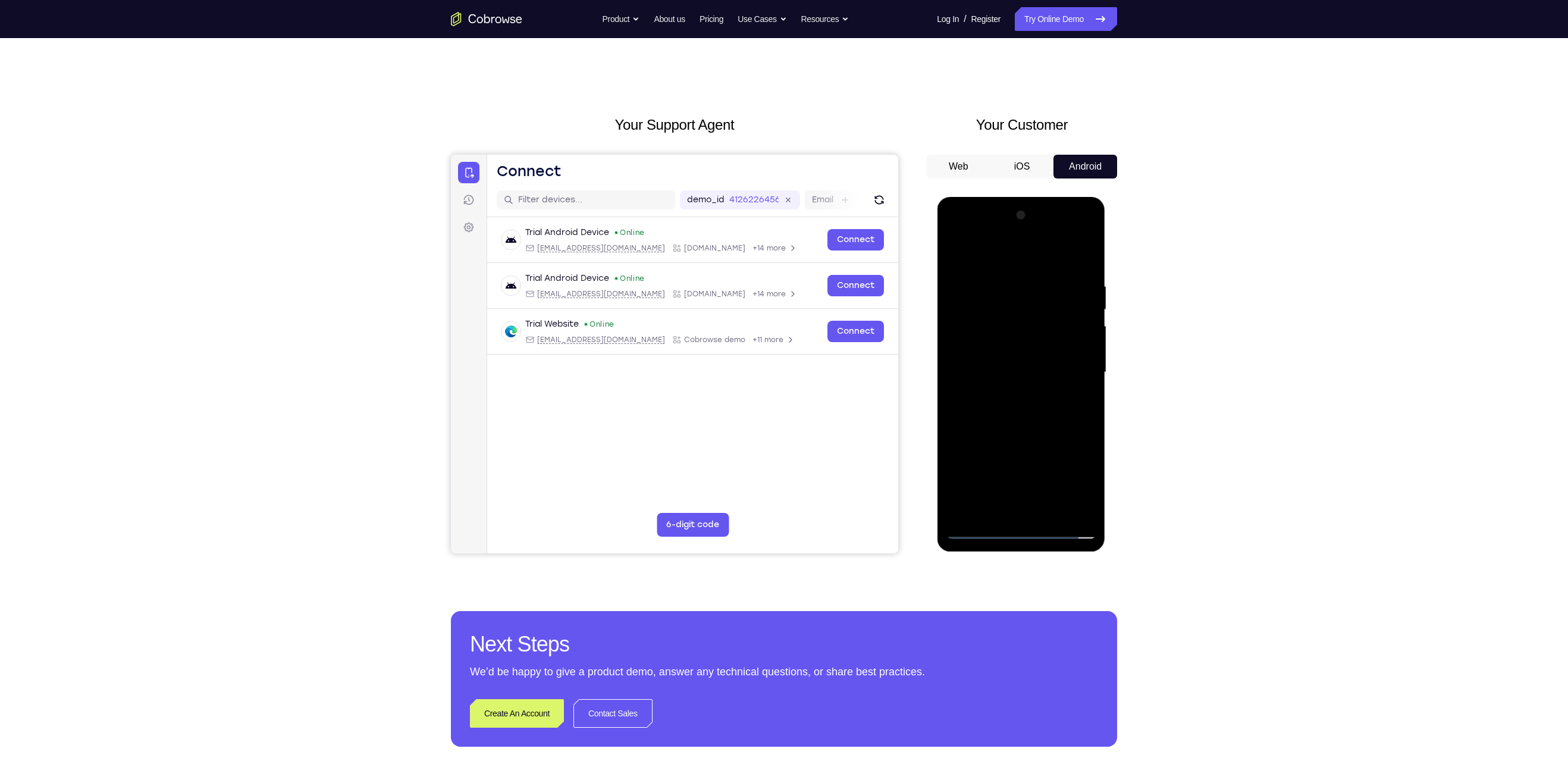
click at [1048, 364] on div at bounding box center [1021, 372] width 150 height 333
click at [1015, 512] on div at bounding box center [1021, 372] width 150 height 333
click at [1005, 361] on div at bounding box center [1021, 372] width 150 height 333
click at [991, 518] on div at bounding box center [1021, 372] width 150 height 333
click at [1024, 368] on span "Tap to Start" at bounding box center [1020, 372] width 61 height 12
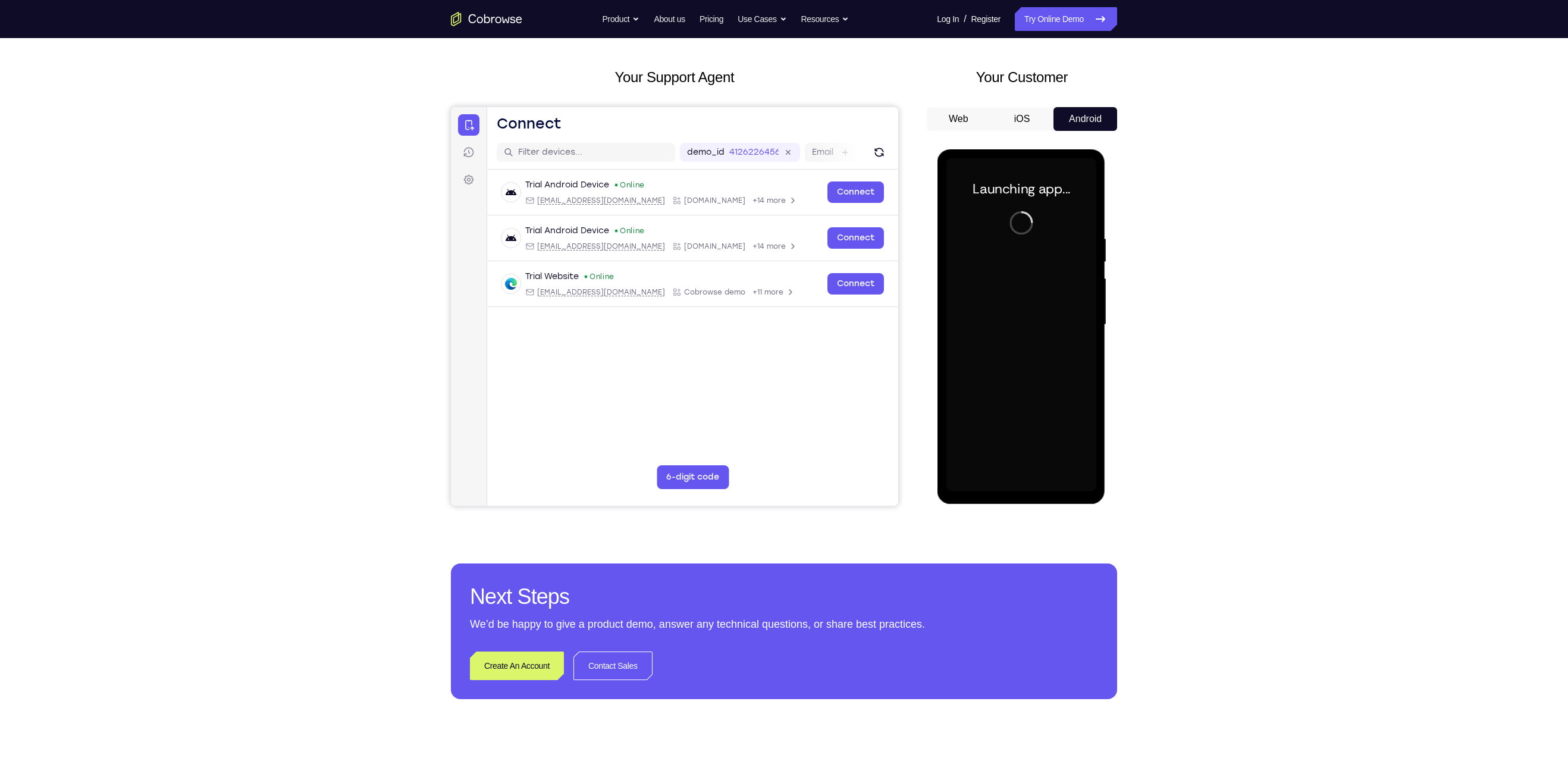
scroll to position [50, 0]
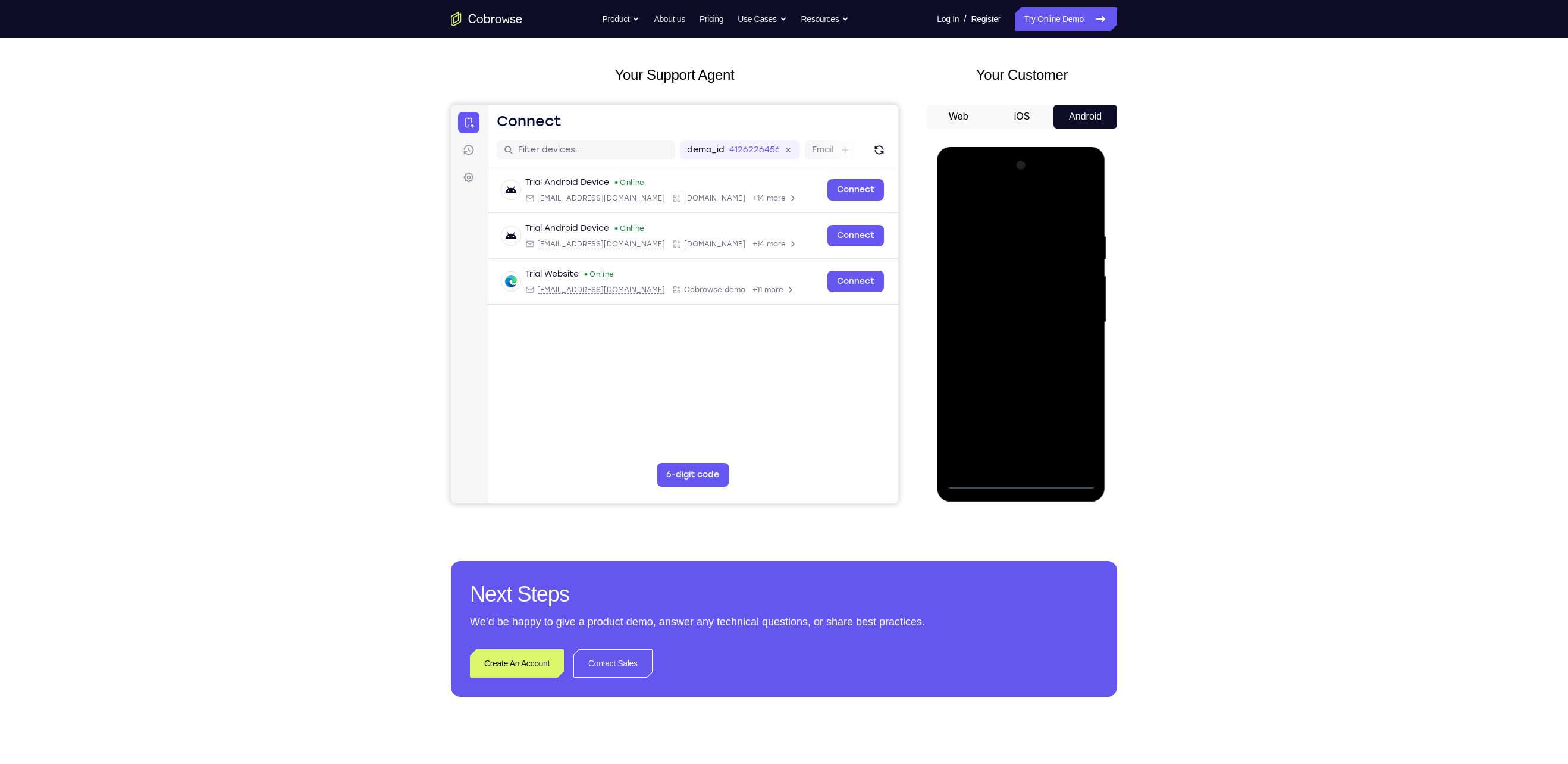
click at [1020, 481] on div at bounding box center [1021, 322] width 150 height 333
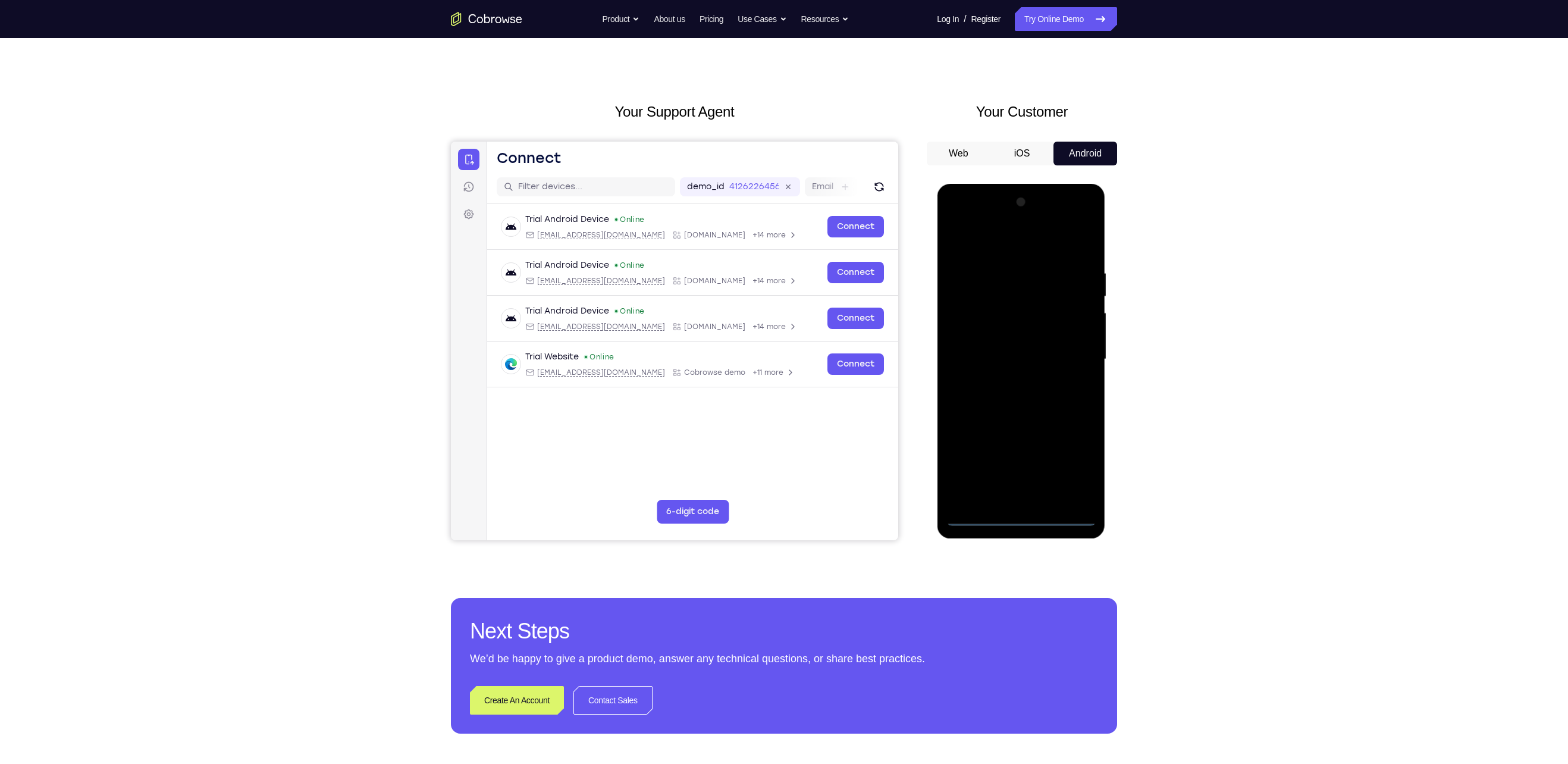
click at [1080, 359] on div at bounding box center [1021, 359] width 150 height 333
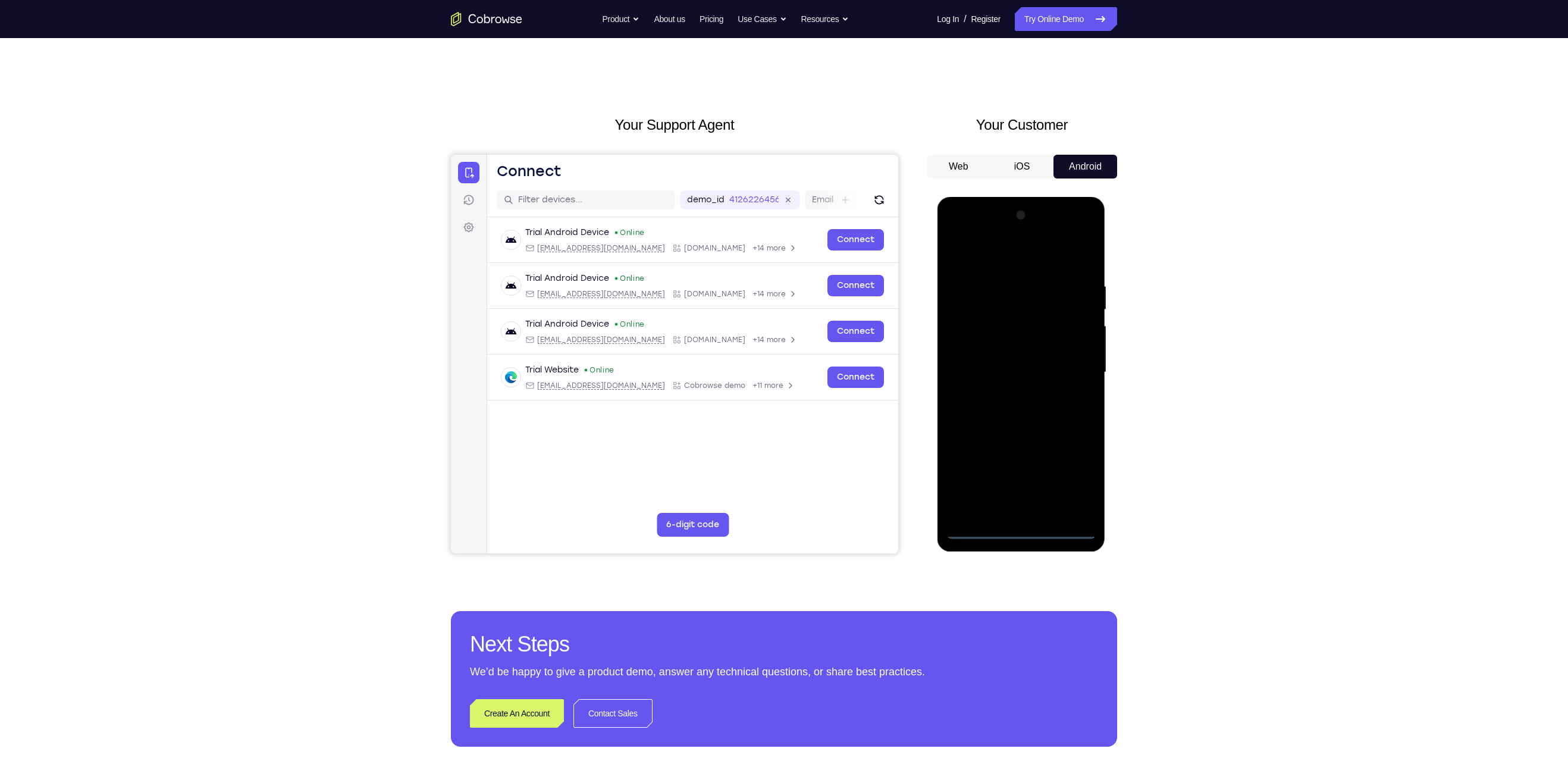
click at [979, 525] on div at bounding box center [1021, 372] width 150 height 333
click at [1019, 529] on div at bounding box center [1021, 372] width 150 height 333
click at [1073, 486] on div at bounding box center [1021, 372] width 150 height 333
click at [998, 244] on div at bounding box center [1021, 372] width 150 height 333
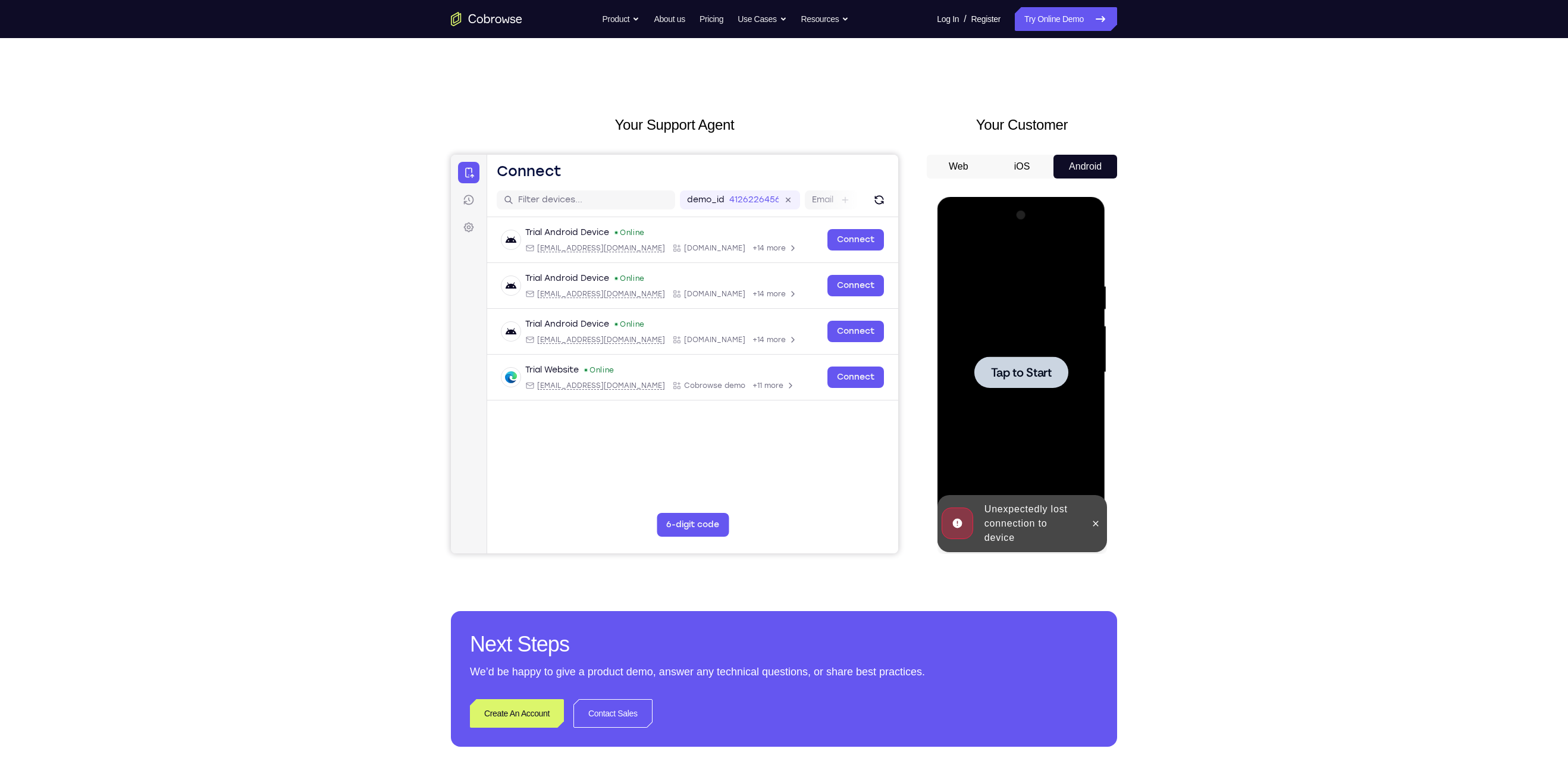
click at [1016, 377] on span "Tap to Start" at bounding box center [1020, 372] width 61 height 12
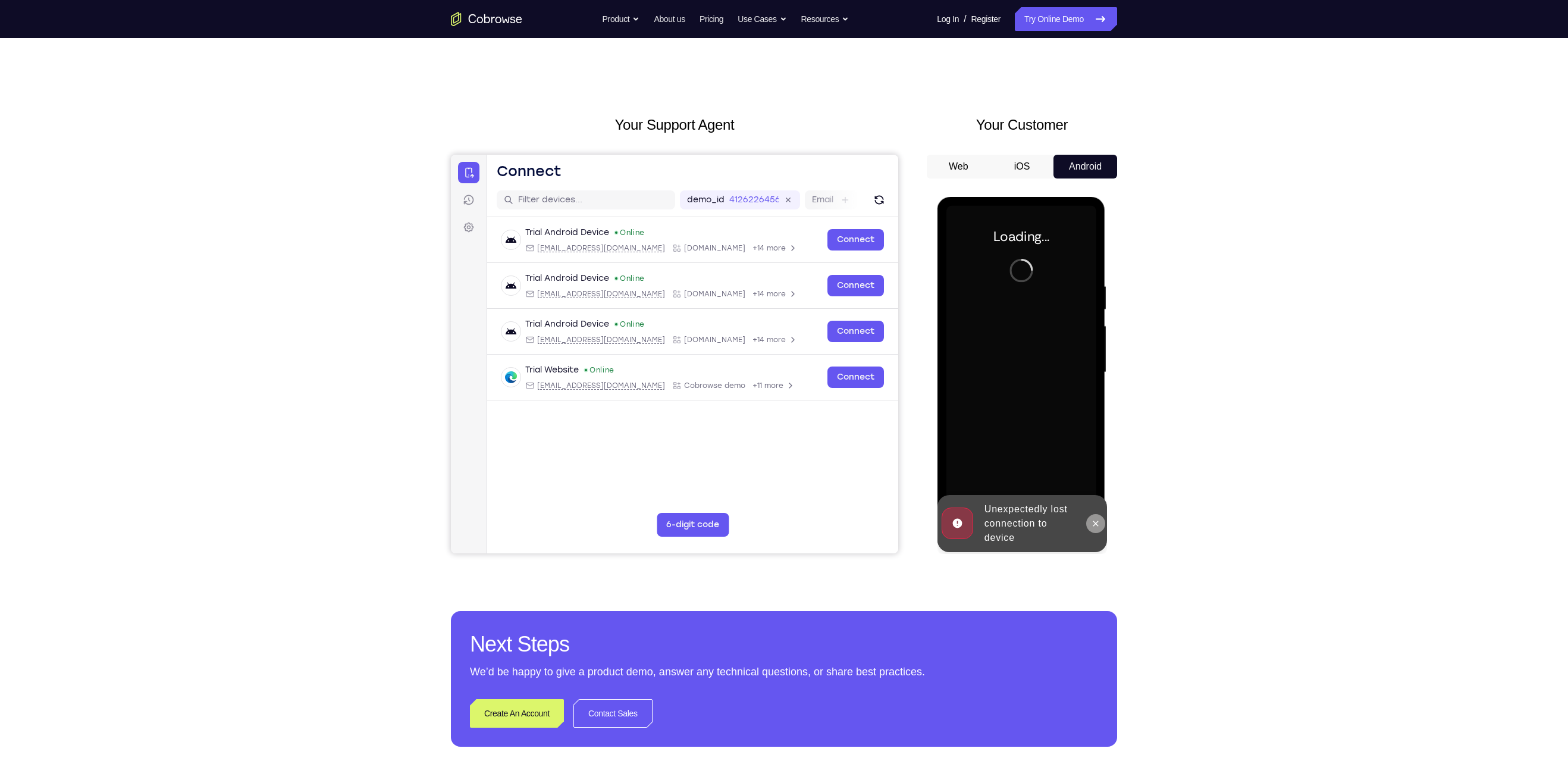
click at [1093, 525] on icon at bounding box center [1095, 523] width 10 height 10
click at [1022, 531] on div at bounding box center [1021, 372] width 150 height 333
click at [1023, 532] on div at bounding box center [1021, 372] width 150 height 333
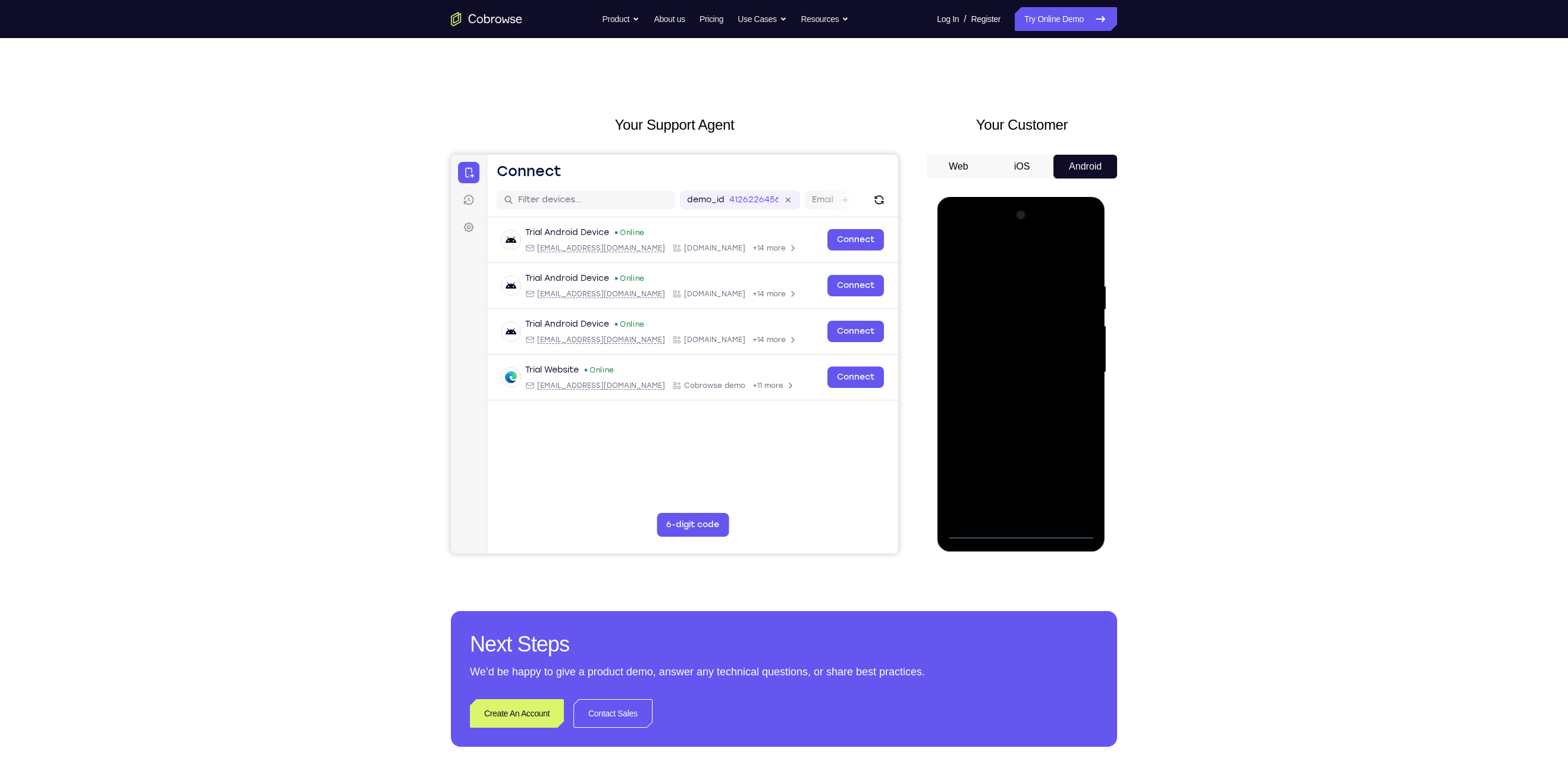
click at [1024, 534] on div at bounding box center [1021, 372] width 150 height 333
click at [1069, 477] on div at bounding box center [1021, 372] width 150 height 333
click at [995, 255] on div at bounding box center [1021, 372] width 150 height 333
click at [1067, 365] on div at bounding box center [1021, 372] width 150 height 333
click at [1011, 392] on div at bounding box center [1021, 372] width 150 height 333
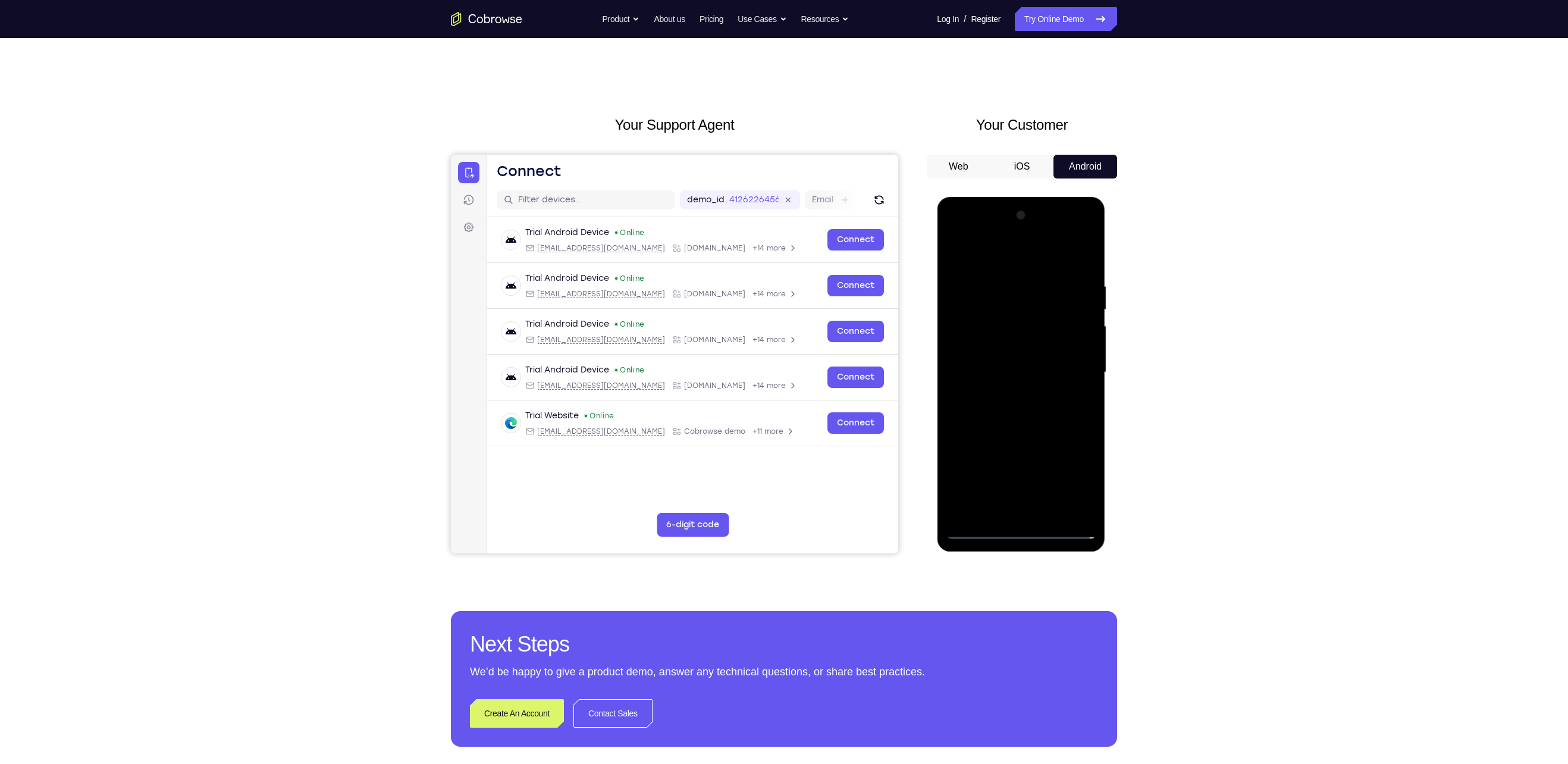
click at [1016, 429] on div at bounding box center [1021, 372] width 150 height 333
click at [1005, 319] on div at bounding box center [1021, 372] width 150 height 333
click at [1048, 358] on div at bounding box center [1021, 372] width 150 height 333
click at [995, 517] on div at bounding box center [1021, 372] width 150 height 333
click at [1030, 399] on div at bounding box center [1021, 372] width 150 height 333
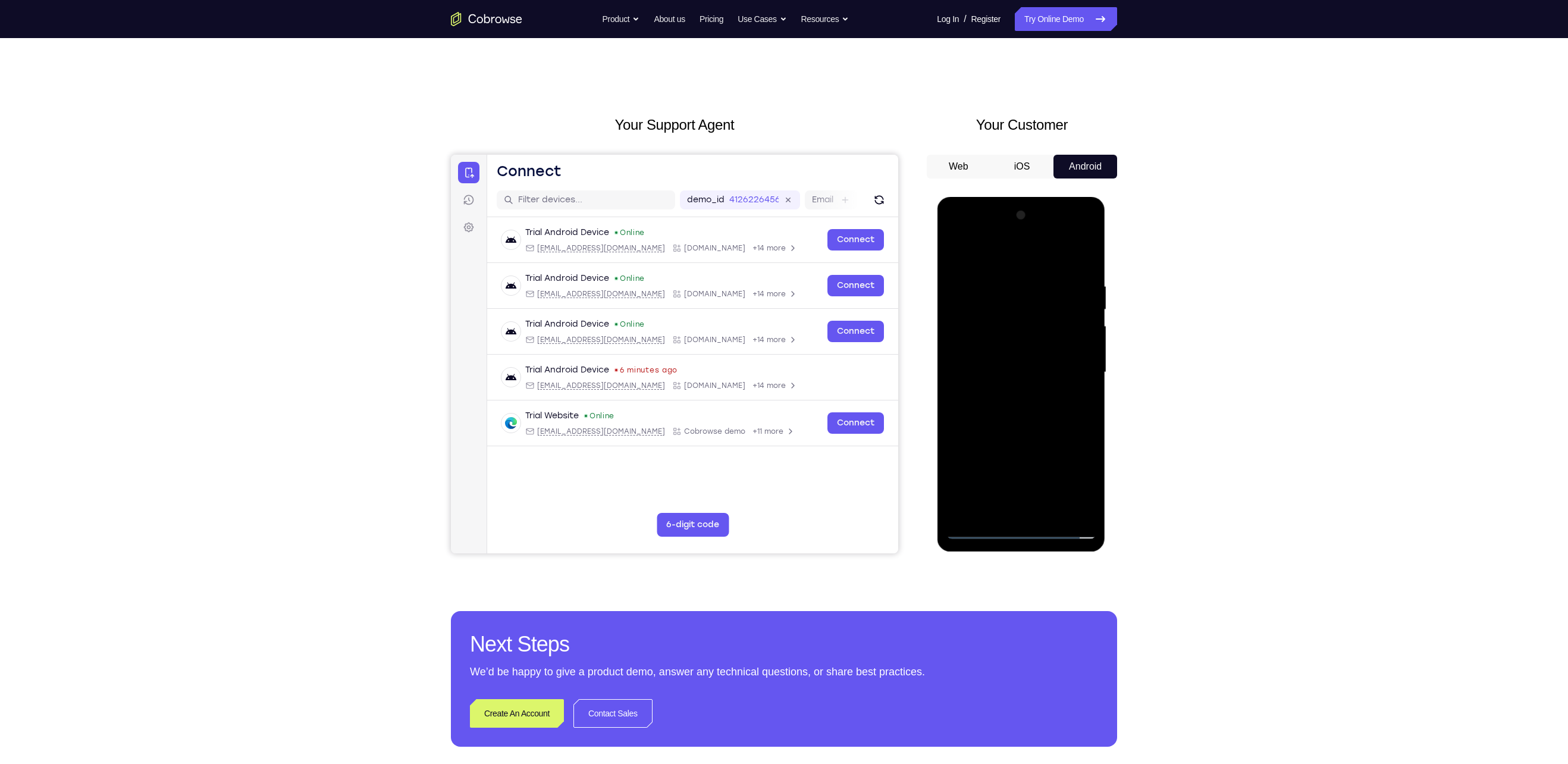
click at [1025, 405] on div at bounding box center [1021, 372] width 150 height 333
click at [950, 256] on div at bounding box center [1021, 372] width 150 height 333
